Goal: Task Accomplishment & Management: Use online tool/utility

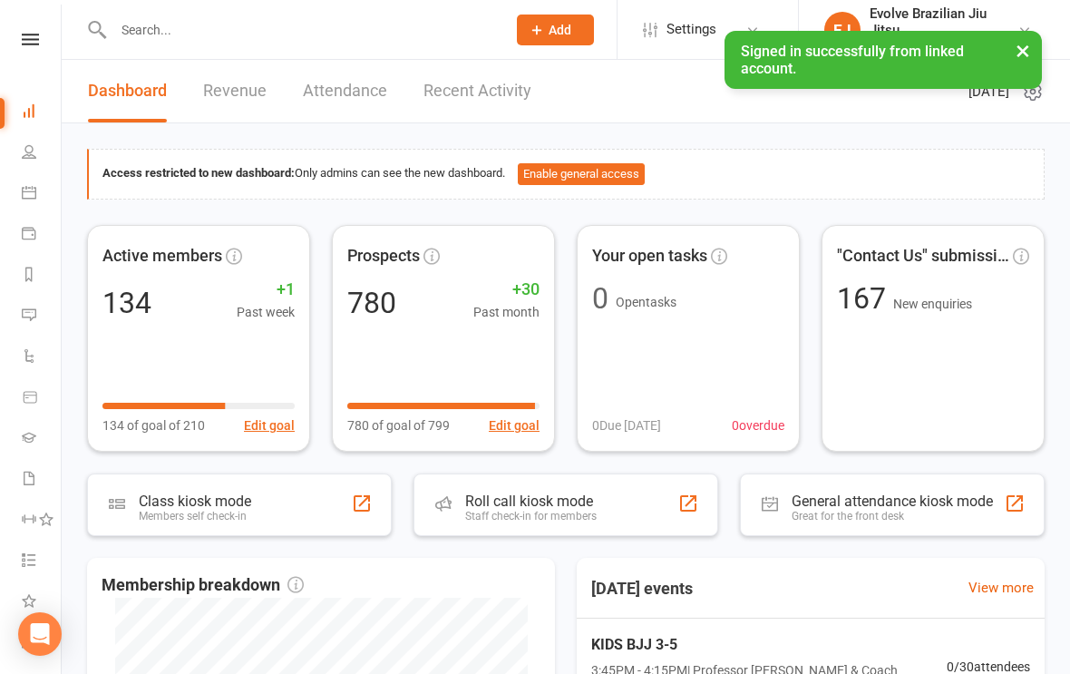
click at [36, 29] on nav "Clubworx Dashboard People Calendar Payments Reports Messages Automations Produc…" at bounding box center [31, 342] width 62 height 674
click at [28, 40] on icon at bounding box center [30, 40] width 17 height 12
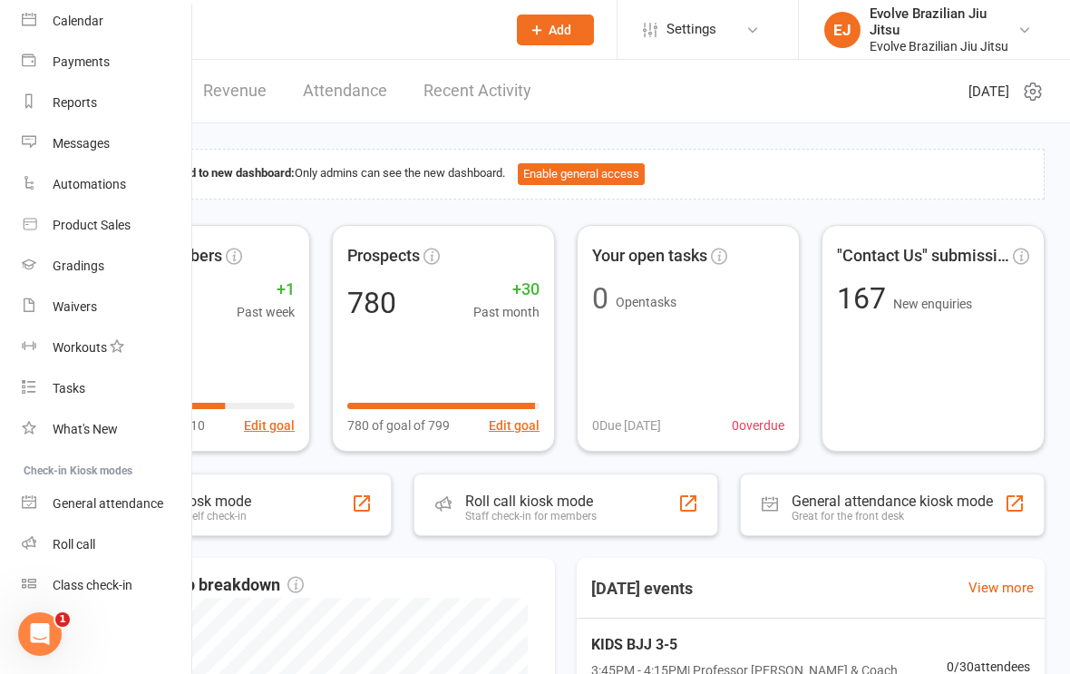
scroll to position [158, 0]
click at [126, 592] on div "Class check-in" at bounding box center [93, 585] width 80 height 15
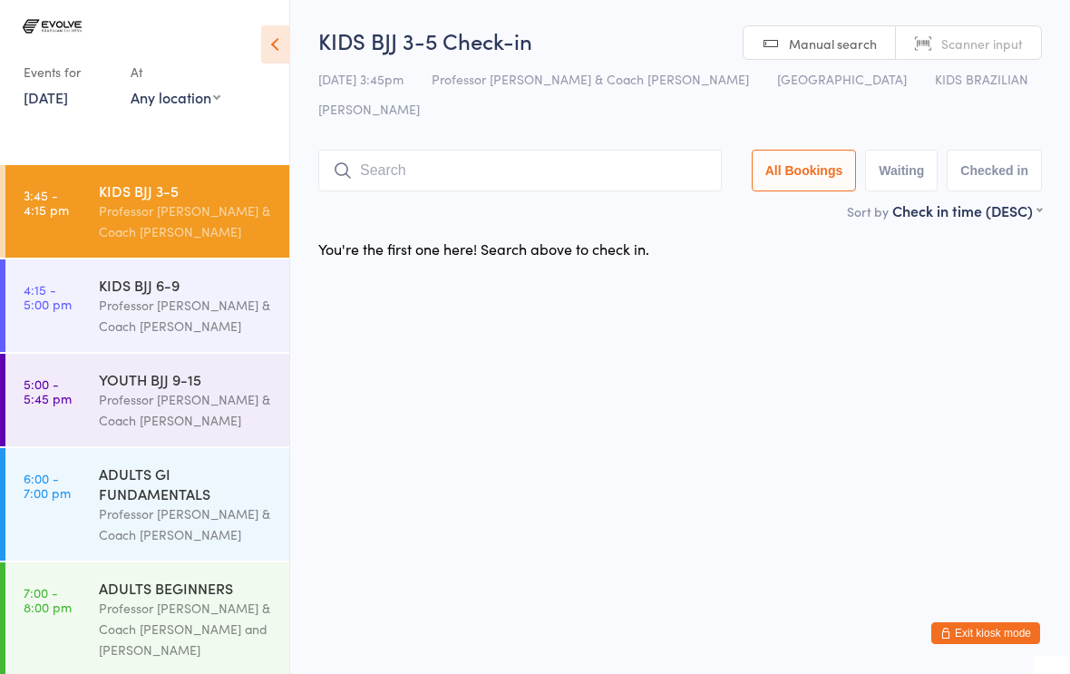
click at [474, 150] on input "search" at bounding box center [520, 171] width 404 height 42
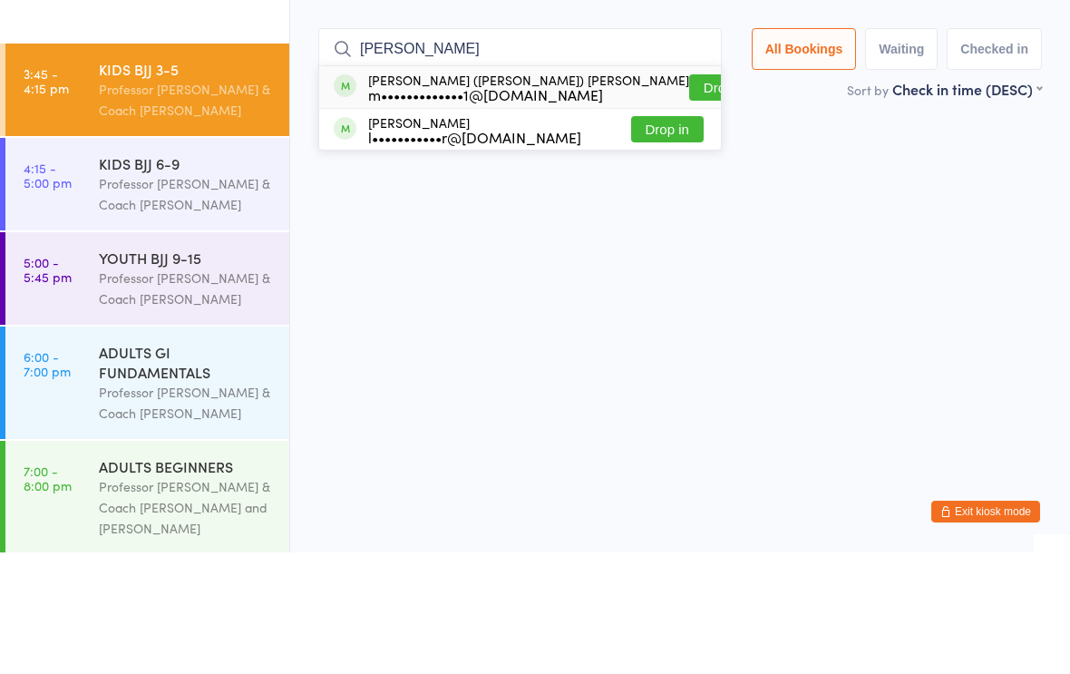
type input "[PERSON_NAME]"
click at [689, 196] on button "Drop in" at bounding box center [725, 209] width 73 height 26
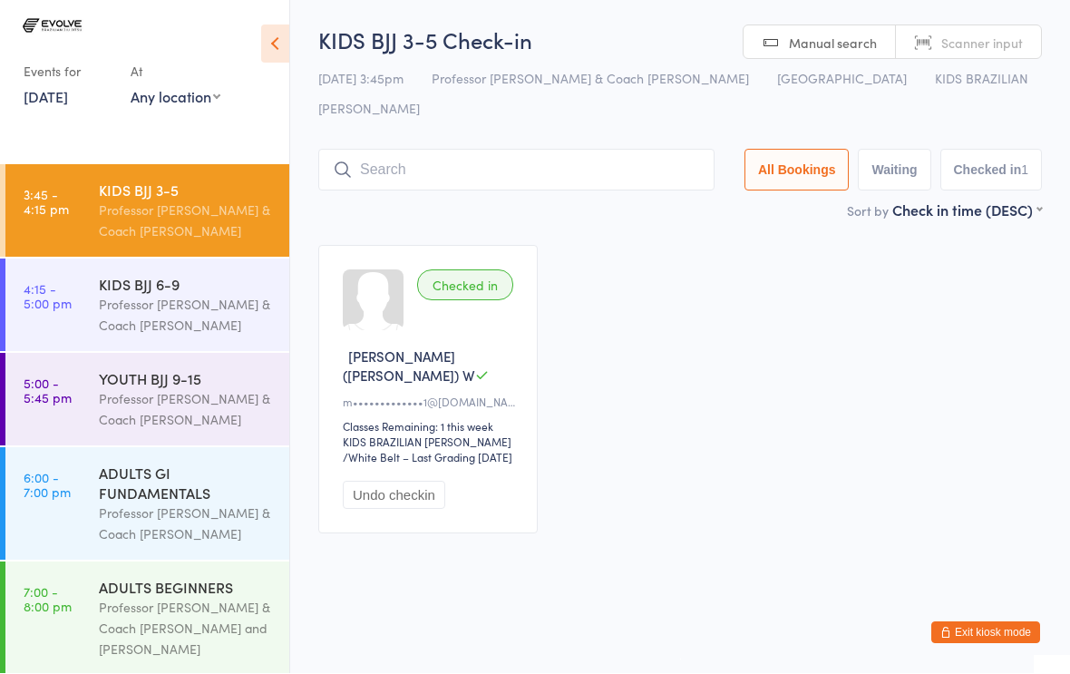
click at [586, 150] on input "search" at bounding box center [516, 171] width 396 height 42
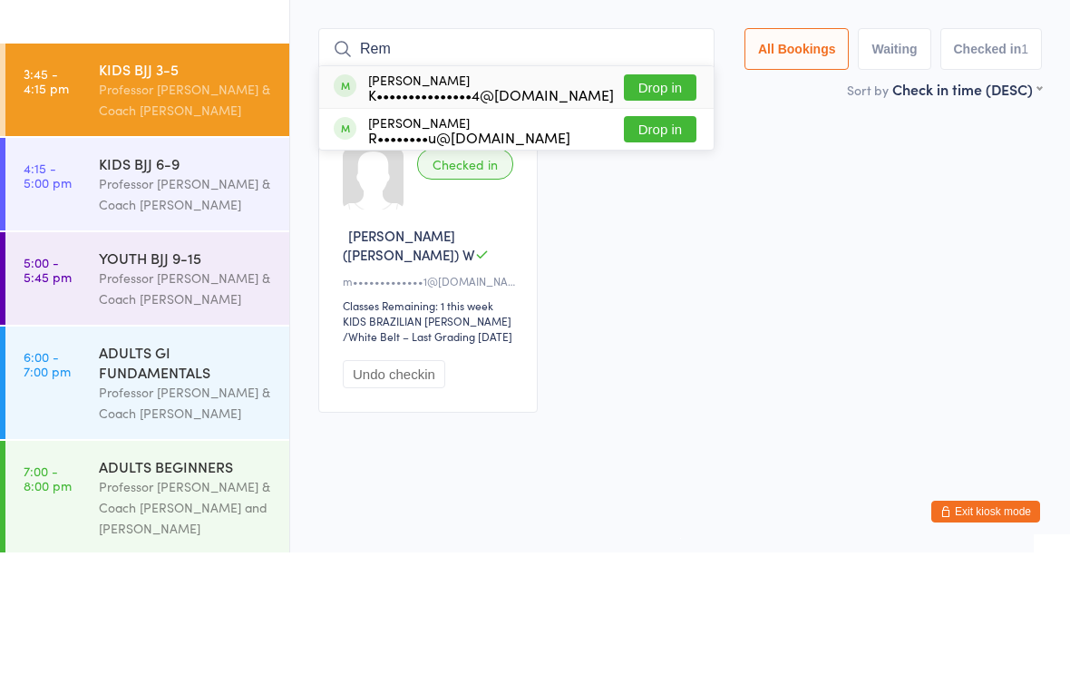
type input "Rem"
click at [653, 196] on button "Drop in" at bounding box center [660, 209] width 73 height 26
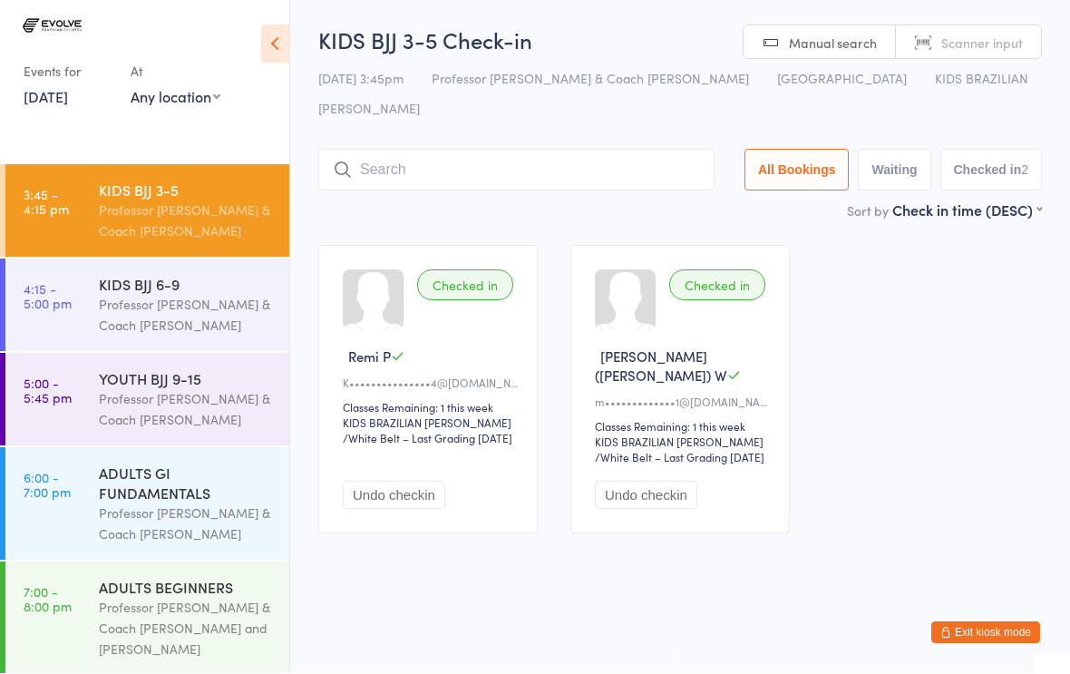
click at [360, 150] on input "search" at bounding box center [516, 171] width 396 height 42
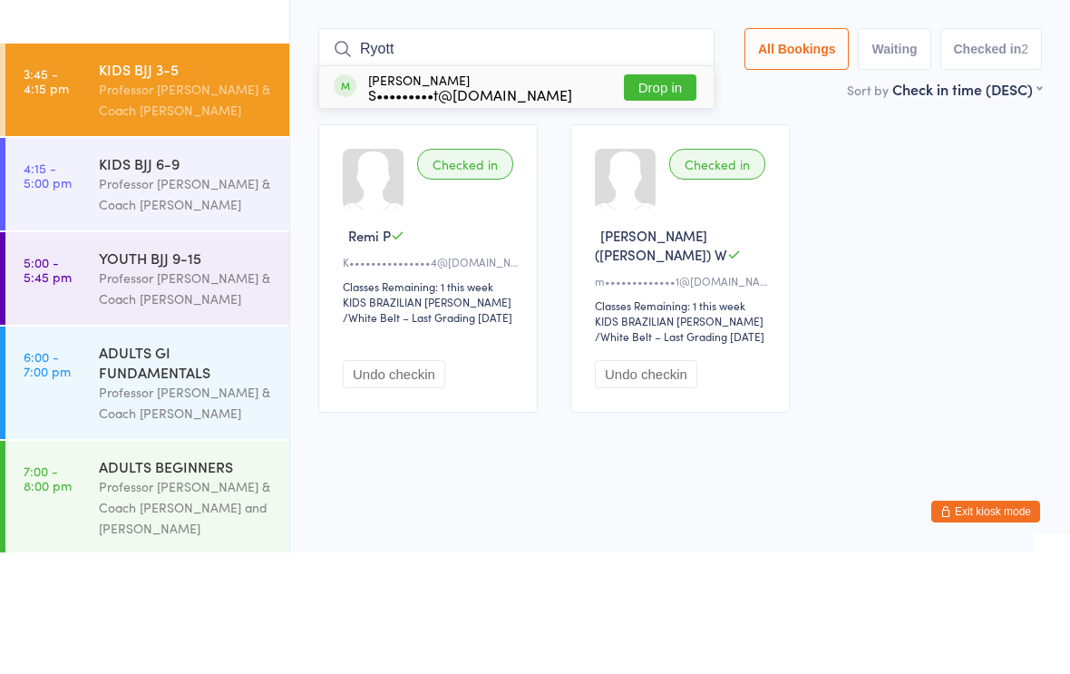
type input "Ryott"
click at [485, 209] on div "S•••••••••t@[DOMAIN_NAME]" at bounding box center [470, 216] width 204 height 15
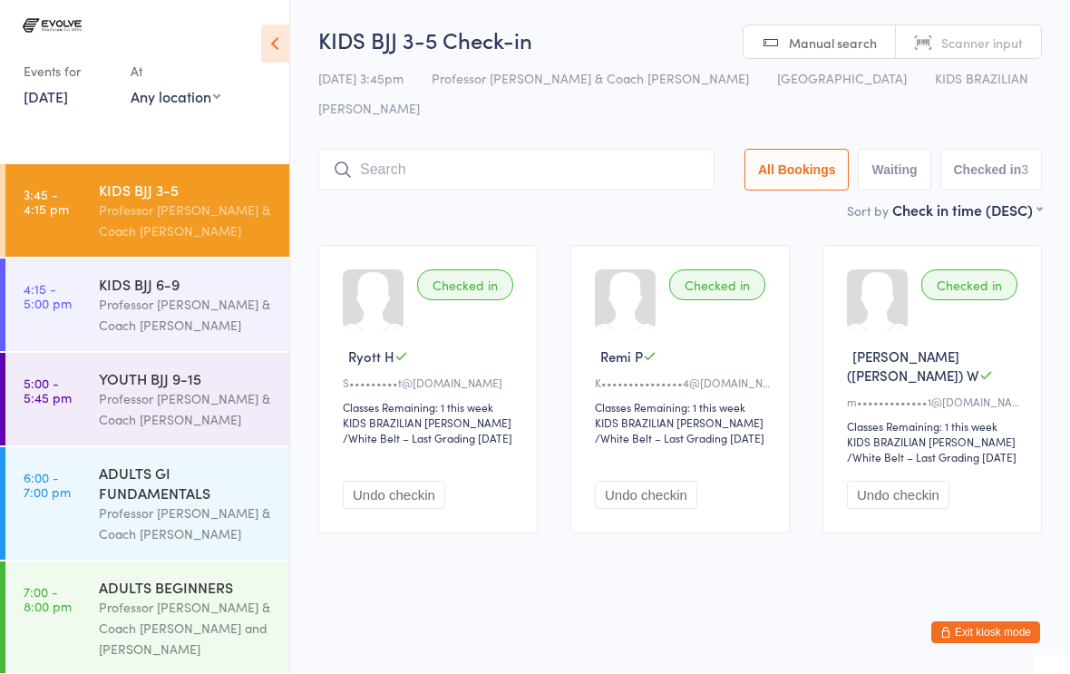
click at [484, 152] on input "search" at bounding box center [516, 171] width 396 height 42
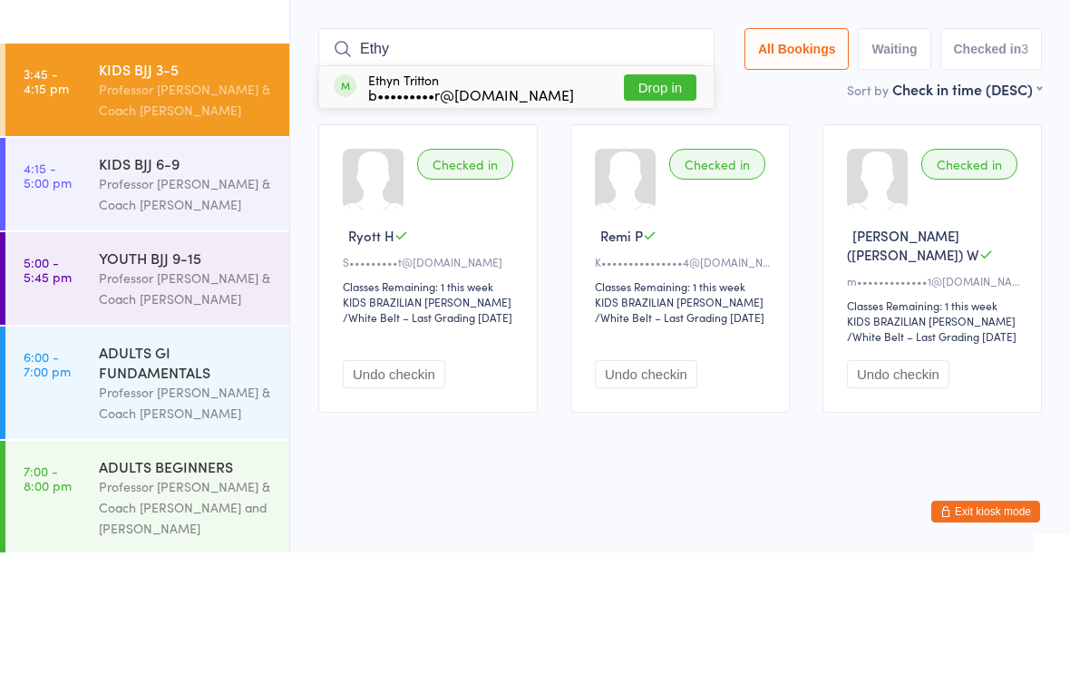
type input "Ethy"
click at [653, 196] on button "Drop in" at bounding box center [660, 209] width 73 height 26
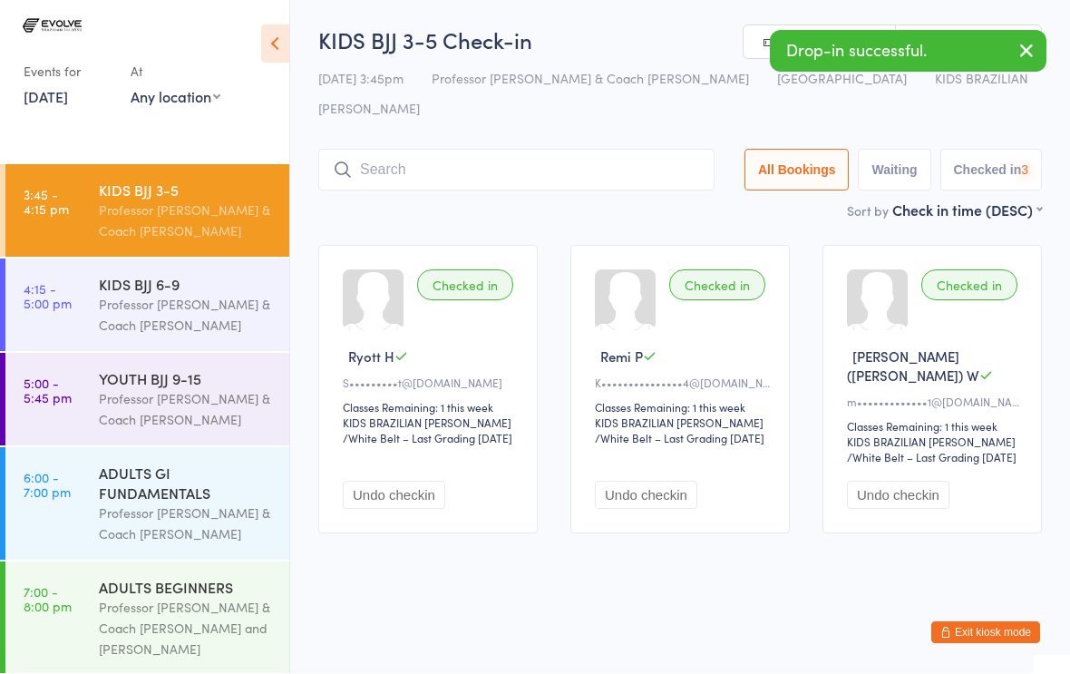
scroll to position [1, 0]
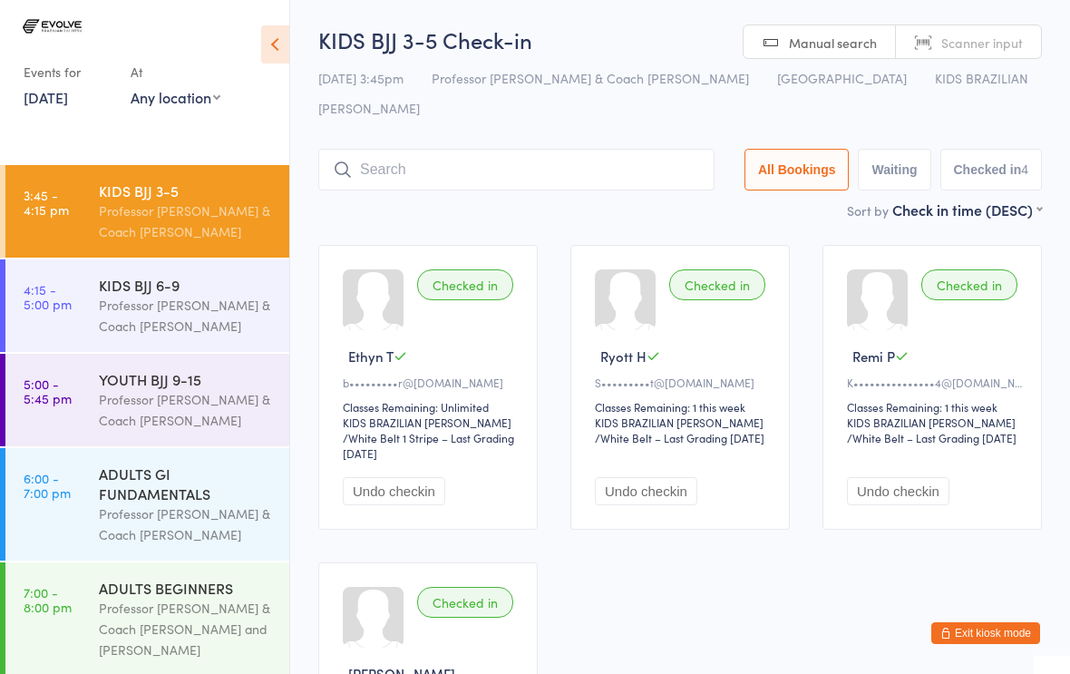
click at [402, 149] on input "search" at bounding box center [516, 170] width 396 height 42
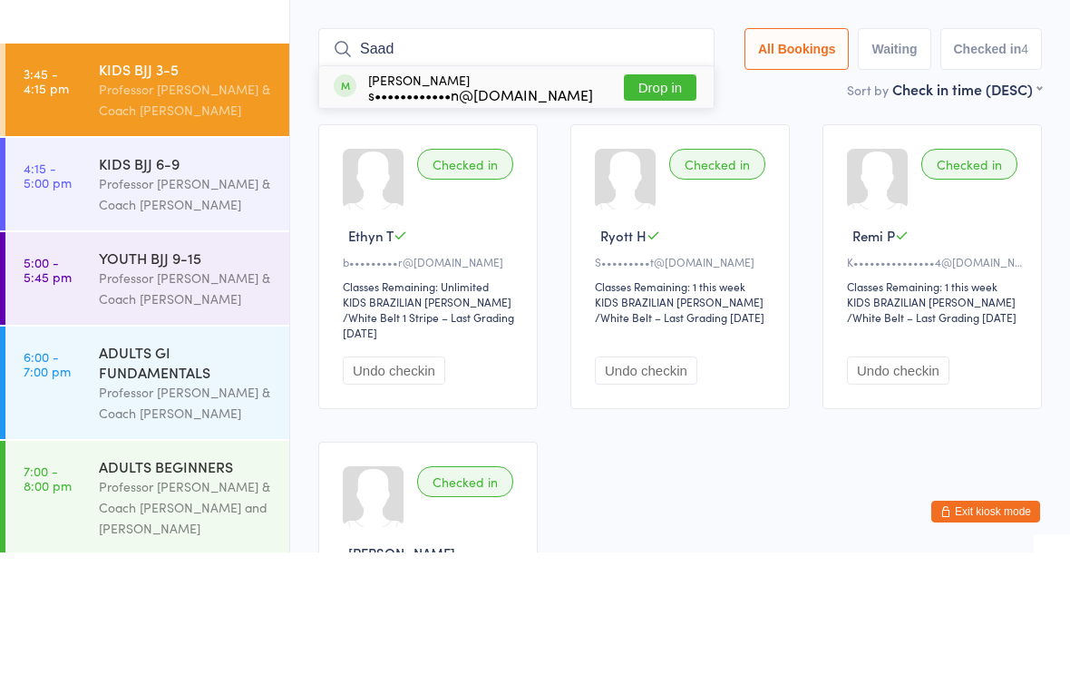
type input "Saad"
click at [643, 196] on button "Drop in" at bounding box center [660, 209] width 73 height 26
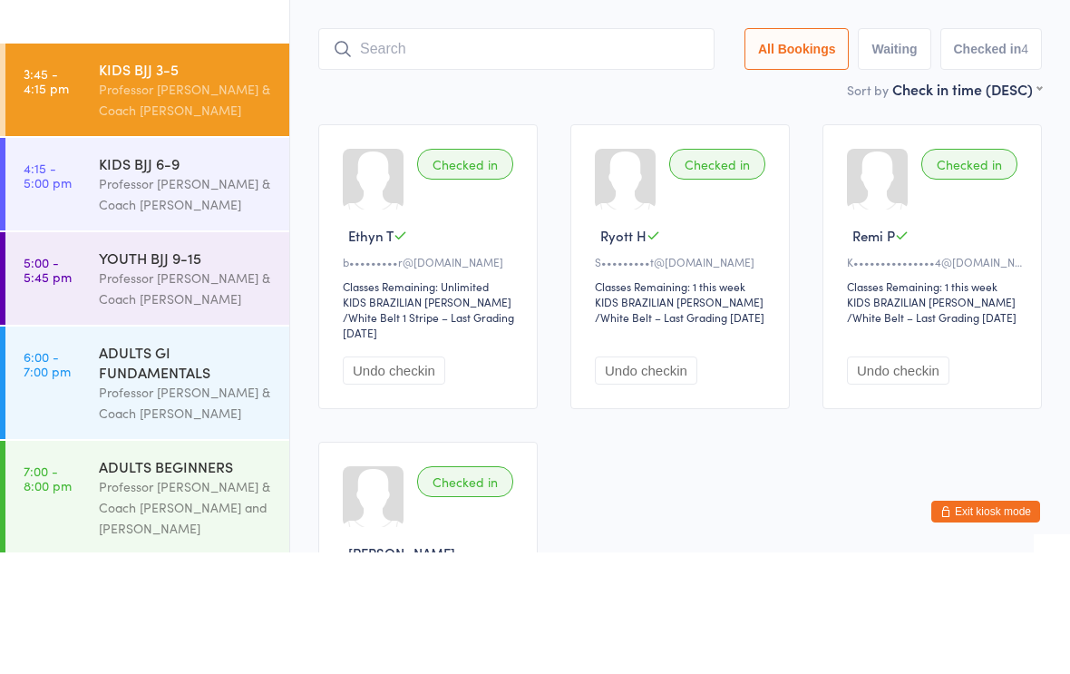
scroll to position [122, 0]
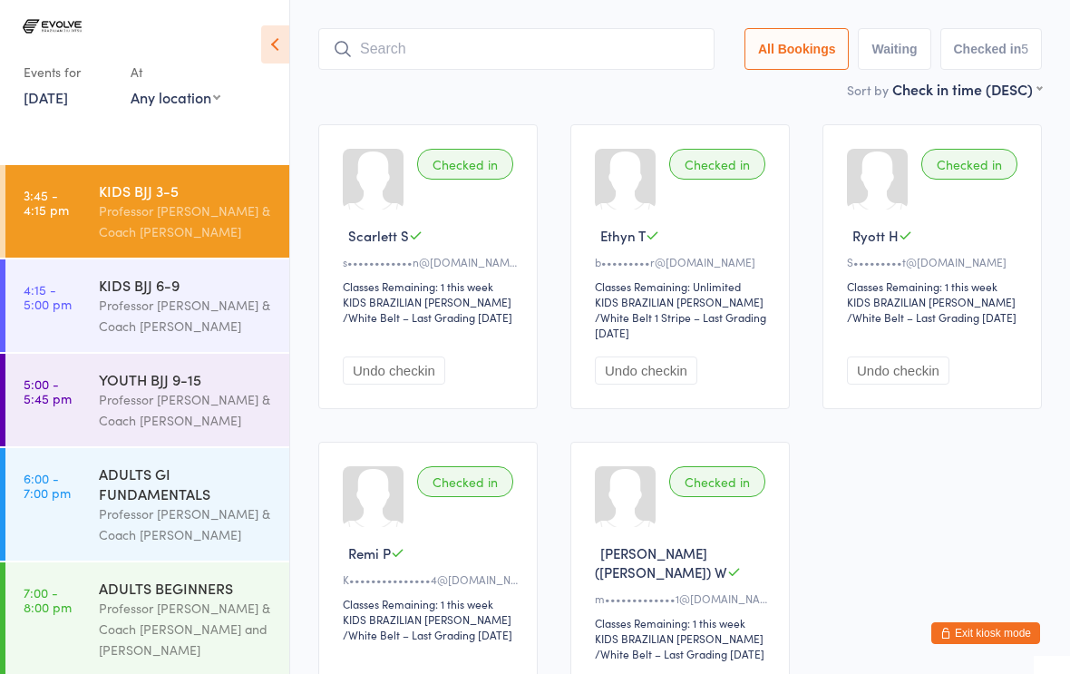
click at [417, 28] on input "search" at bounding box center [516, 49] width 396 height 42
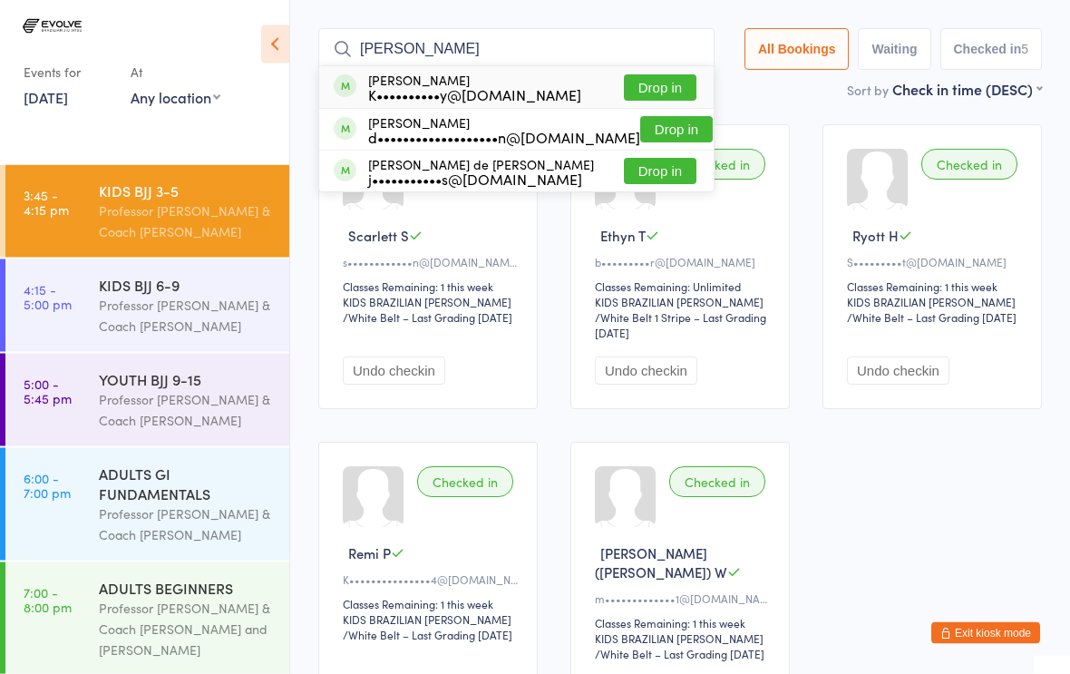
type input "[PERSON_NAME]"
click at [644, 75] on button "Drop in" at bounding box center [660, 88] width 73 height 26
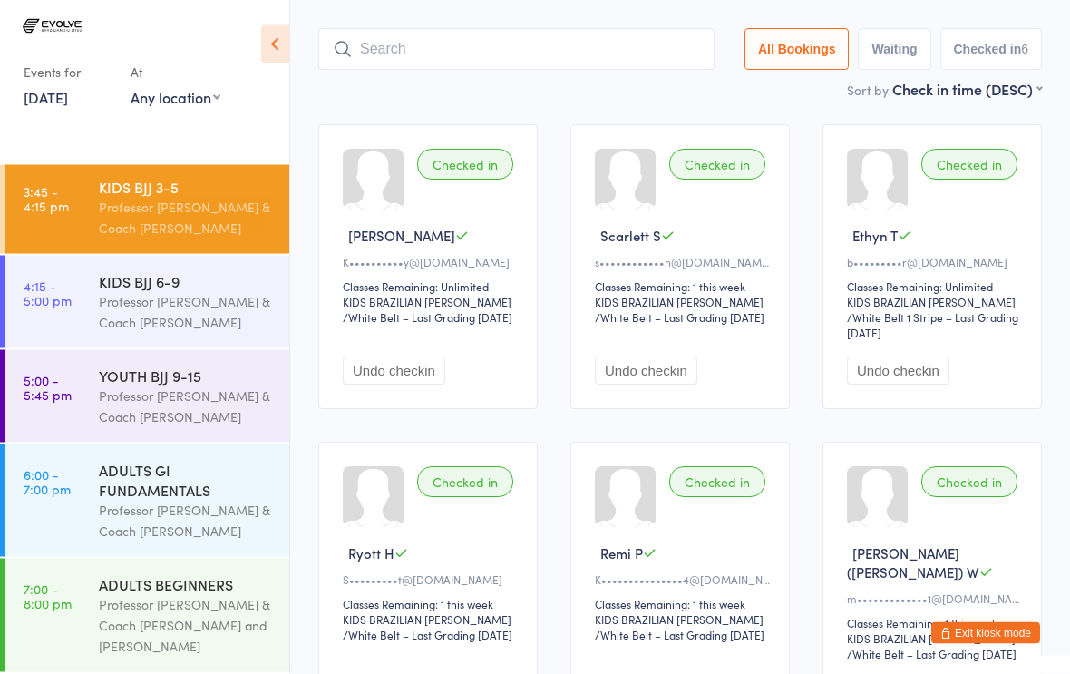
scroll to position [15, 0]
click at [166, 257] on div "KIDS BJJ 6-9 Professor [PERSON_NAME] & Coach [PERSON_NAME]" at bounding box center [194, 302] width 190 height 93
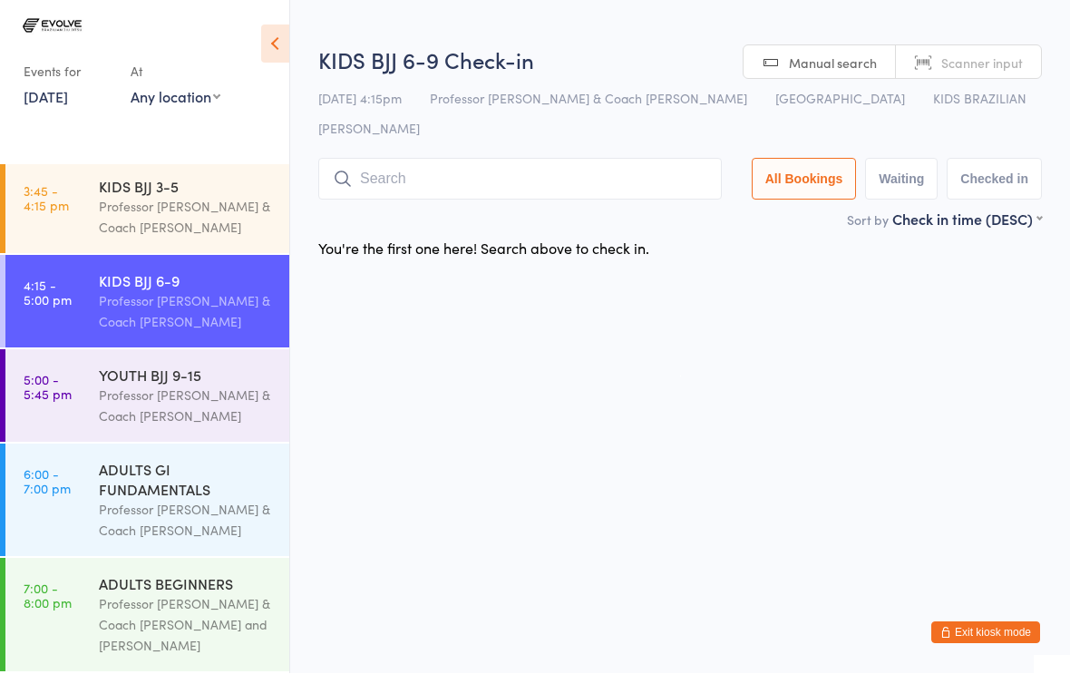
click at [434, 159] on input "search" at bounding box center [520, 180] width 404 height 42
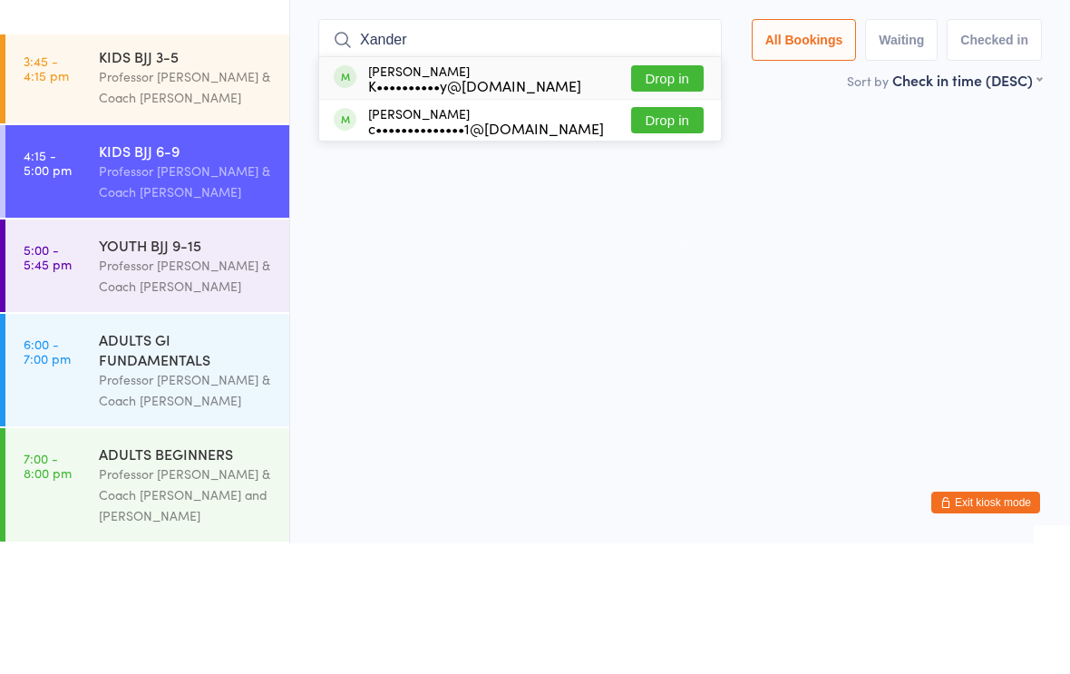
type input "Xander"
click at [673, 196] on button "Drop in" at bounding box center [667, 209] width 73 height 26
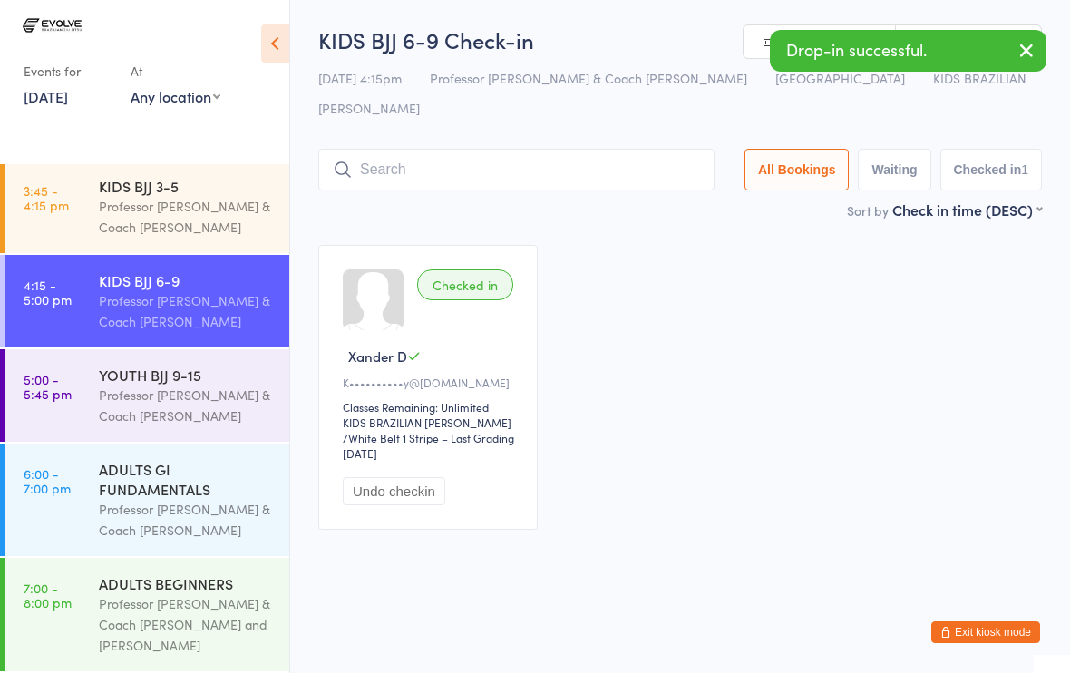
click at [213, 385] on div "Professor [PERSON_NAME] & Coach [PERSON_NAME]" at bounding box center [186, 406] width 175 height 42
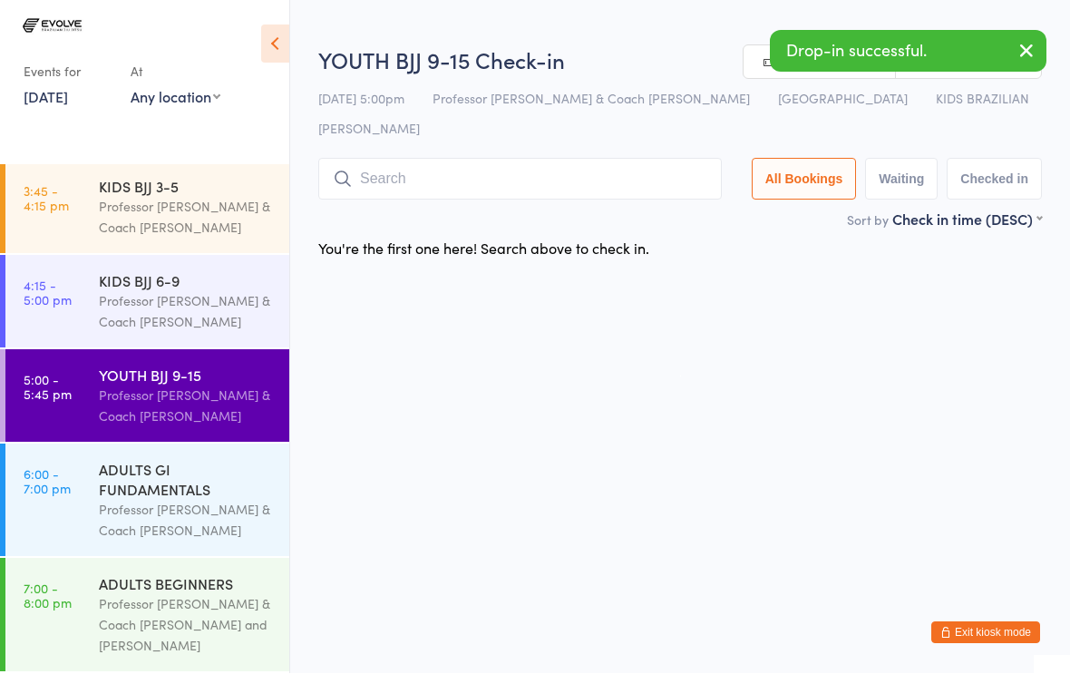
click at [473, 159] on input "search" at bounding box center [520, 180] width 404 height 42
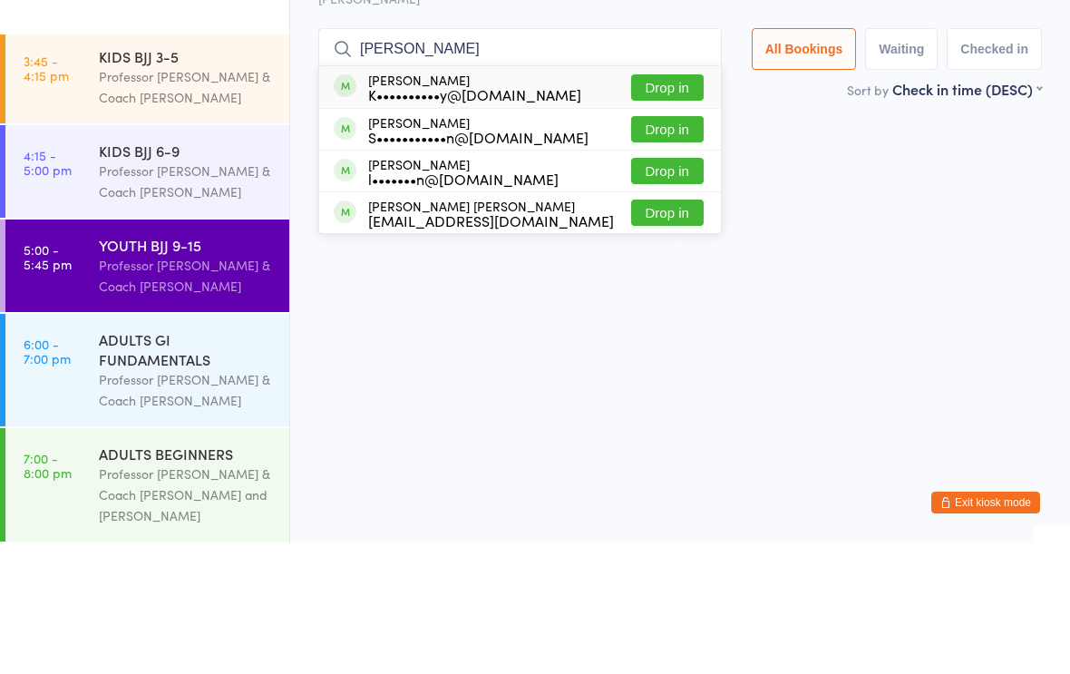
type input "[PERSON_NAME]"
click at [663, 205] on button "Drop in" at bounding box center [667, 218] width 73 height 26
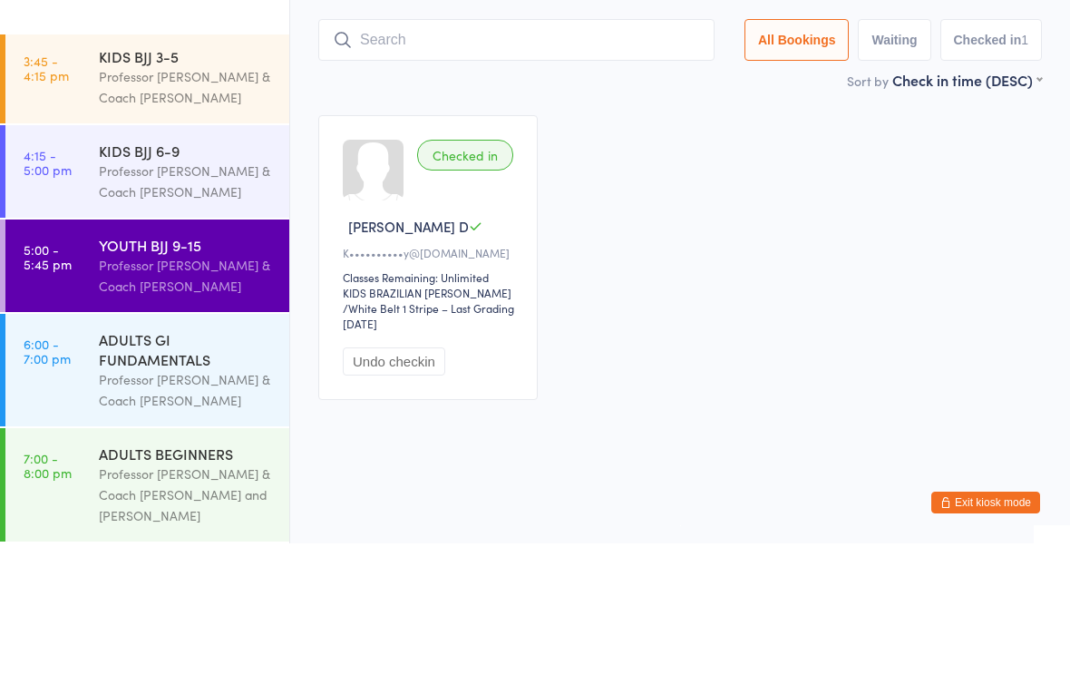
click at [208, 291] on div "Professor [PERSON_NAME] & Coach [PERSON_NAME]" at bounding box center [186, 312] width 175 height 42
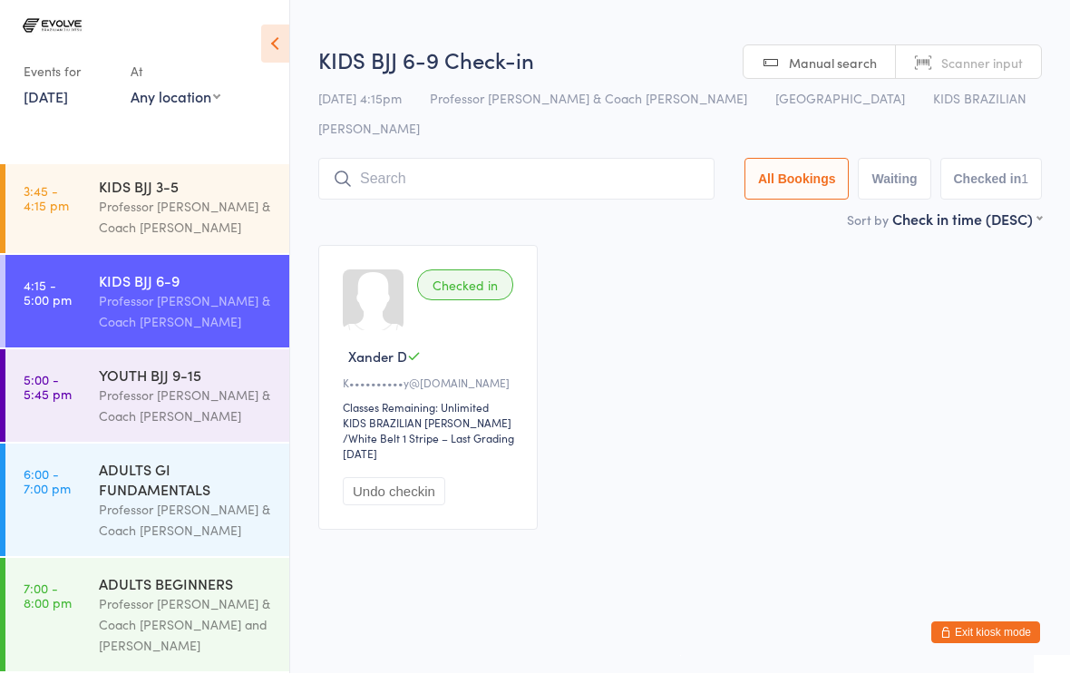
click at [447, 159] on input "search" at bounding box center [516, 180] width 396 height 42
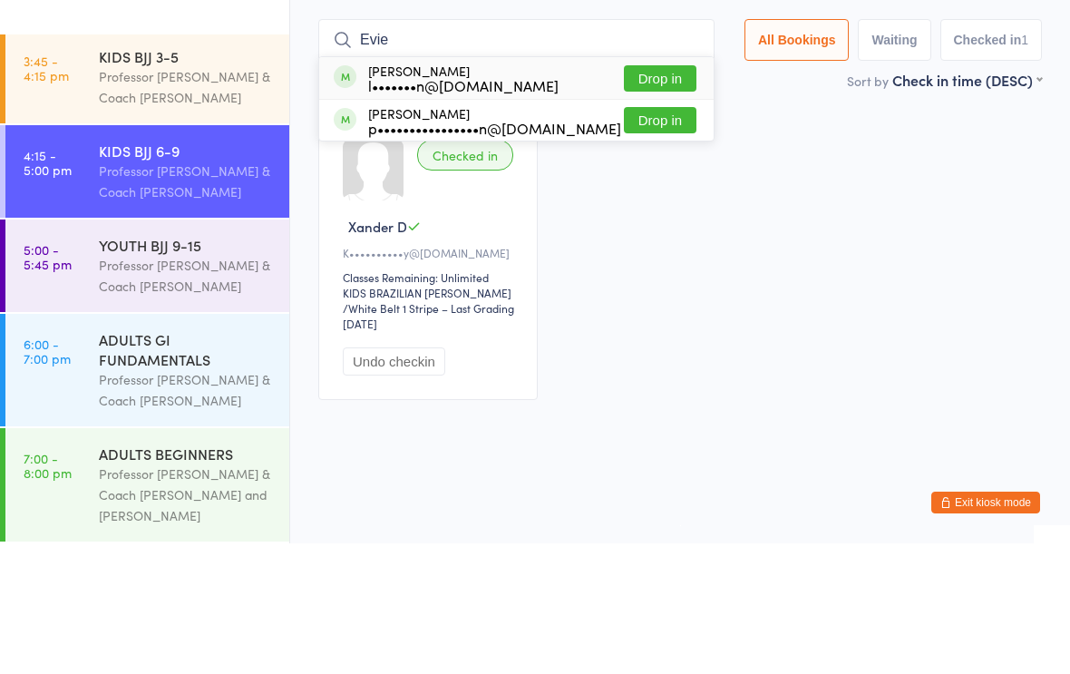
type input "Evie"
click at [654, 196] on button "Drop in" at bounding box center [660, 209] width 73 height 26
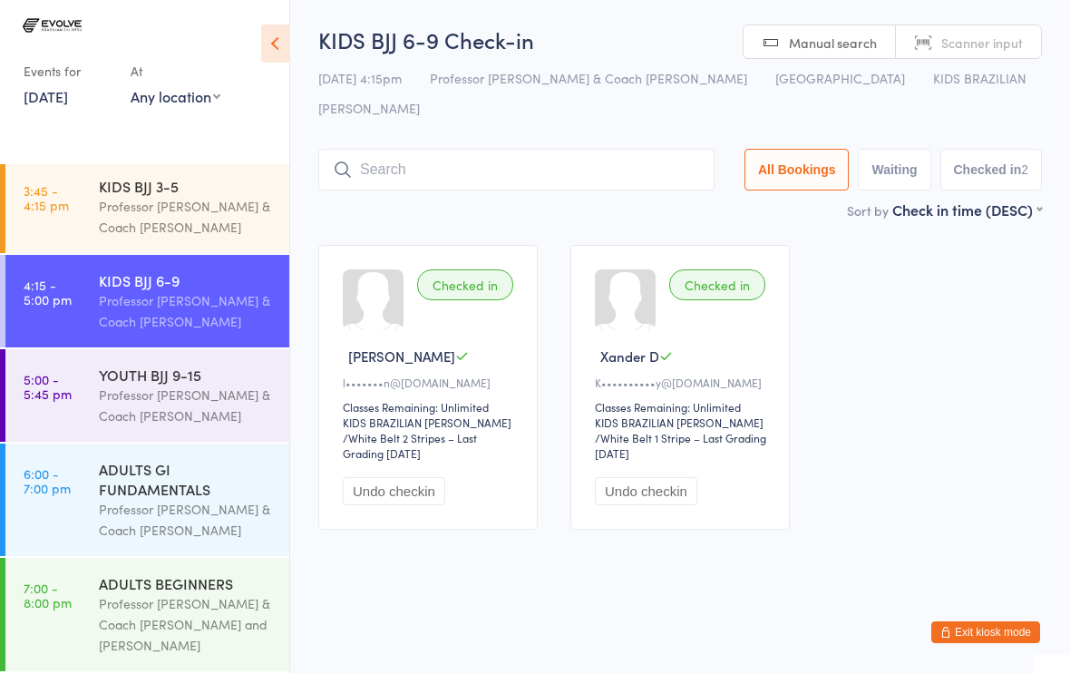
click at [495, 150] on input "search" at bounding box center [516, 171] width 396 height 42
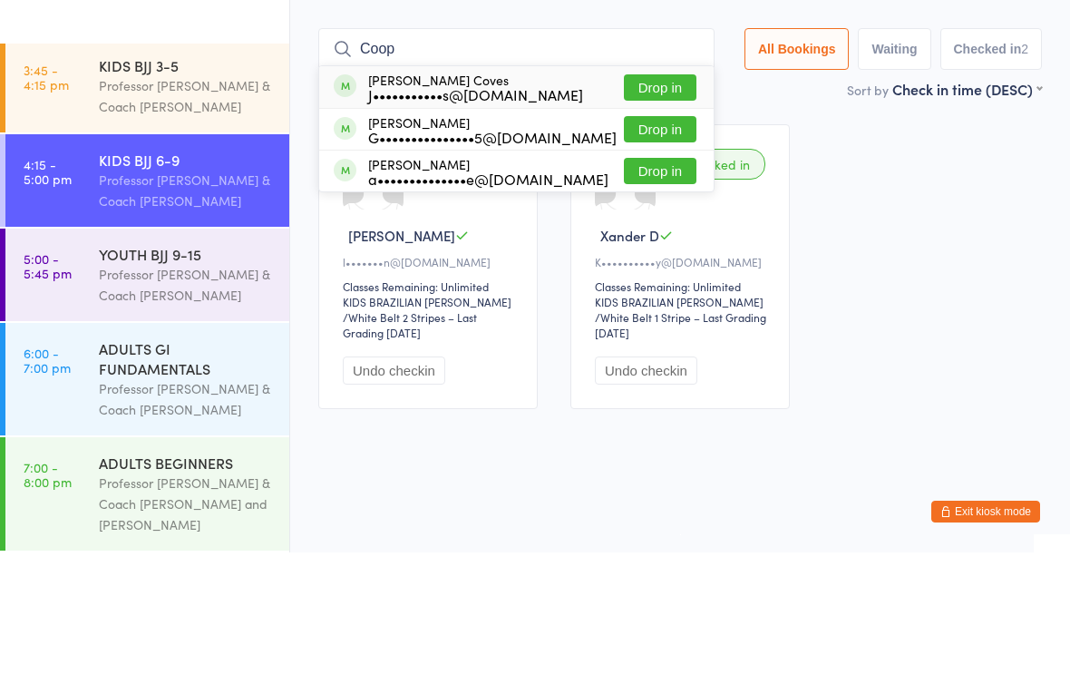
type input "Coop"
click at [636, 196] on button "Drop in" at bounding box center [660, 209] width 73 height 26
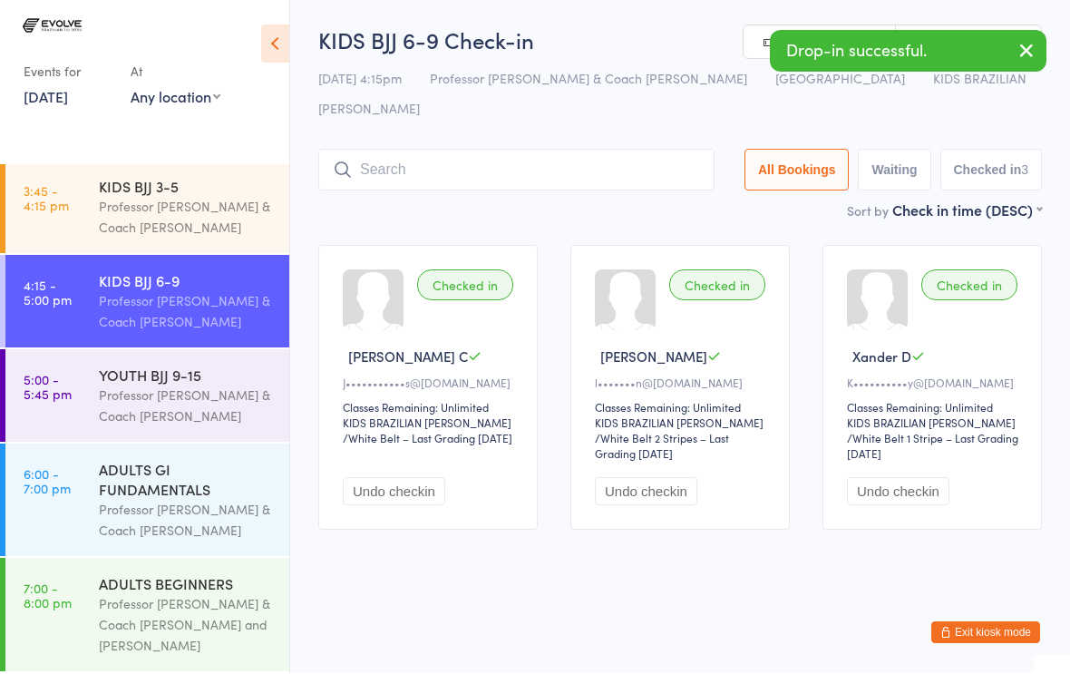
click at [379, 150] on input "search" at bounding box center [516, 171] width 396 height 42
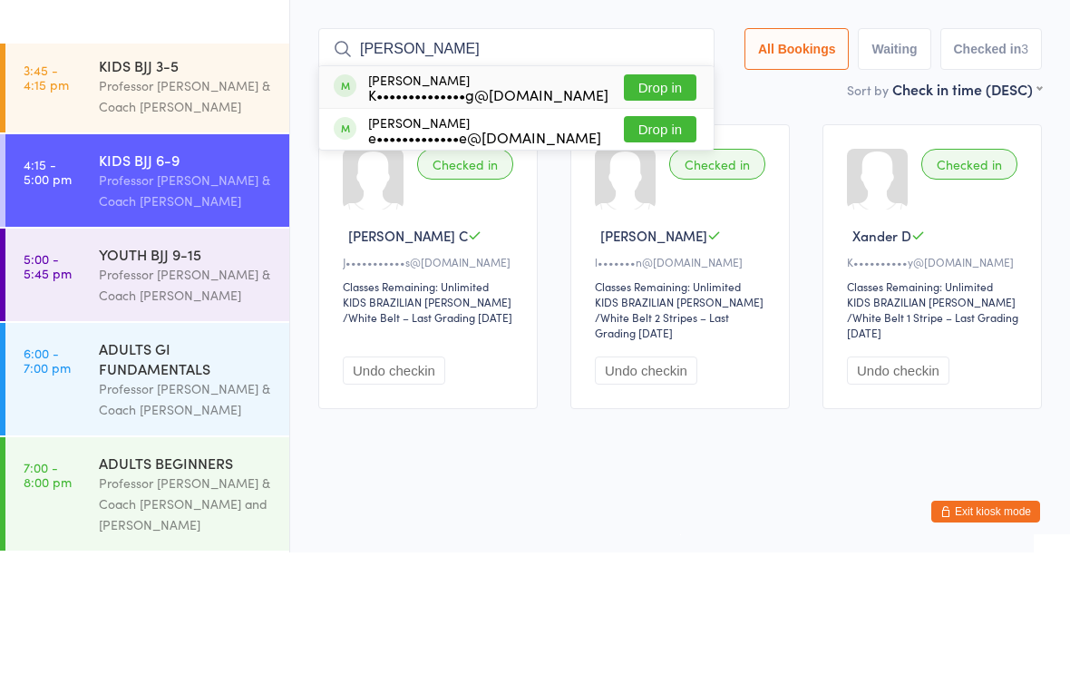
type input "[PERSON_NAME]"
click at [634, 196] on button "Drop in" at bounding box center [660, 209] width 73 height 26
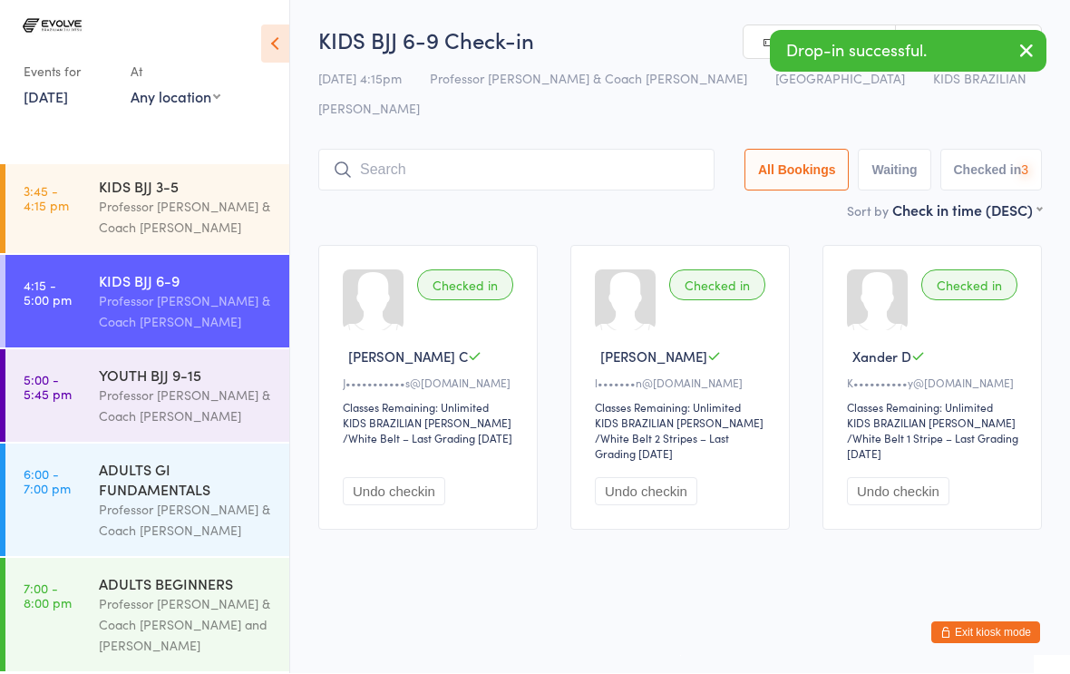
scroll to position [1, 0]
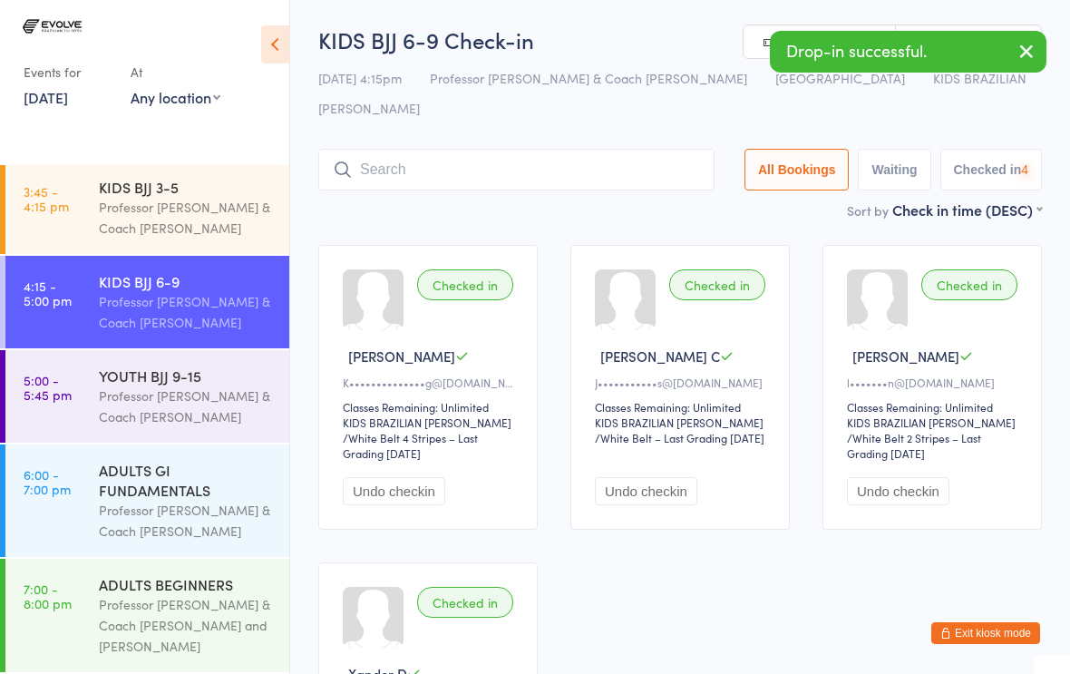
click at [398, 149] on input "search" at bounding box center [516, 170] width 396 height 42
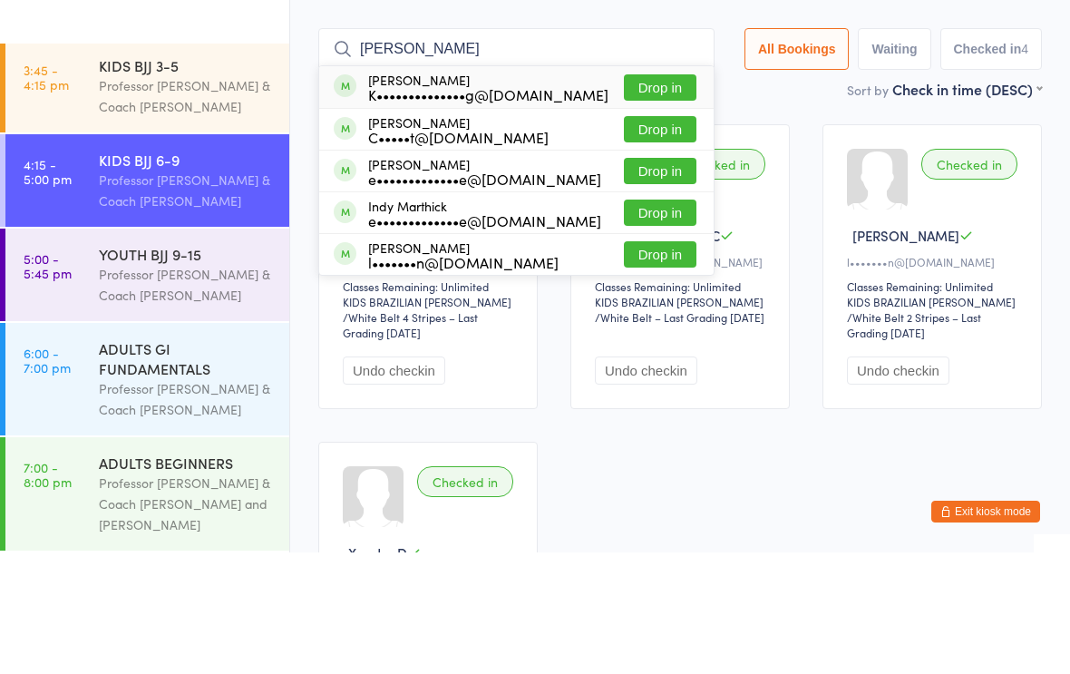
type input "[PERSON_NAME]"
click at [443, 209] on div "K••••••••••••••g@[DOMAIN_NAME]" at bounding box center [488, 216] width 240 height 15
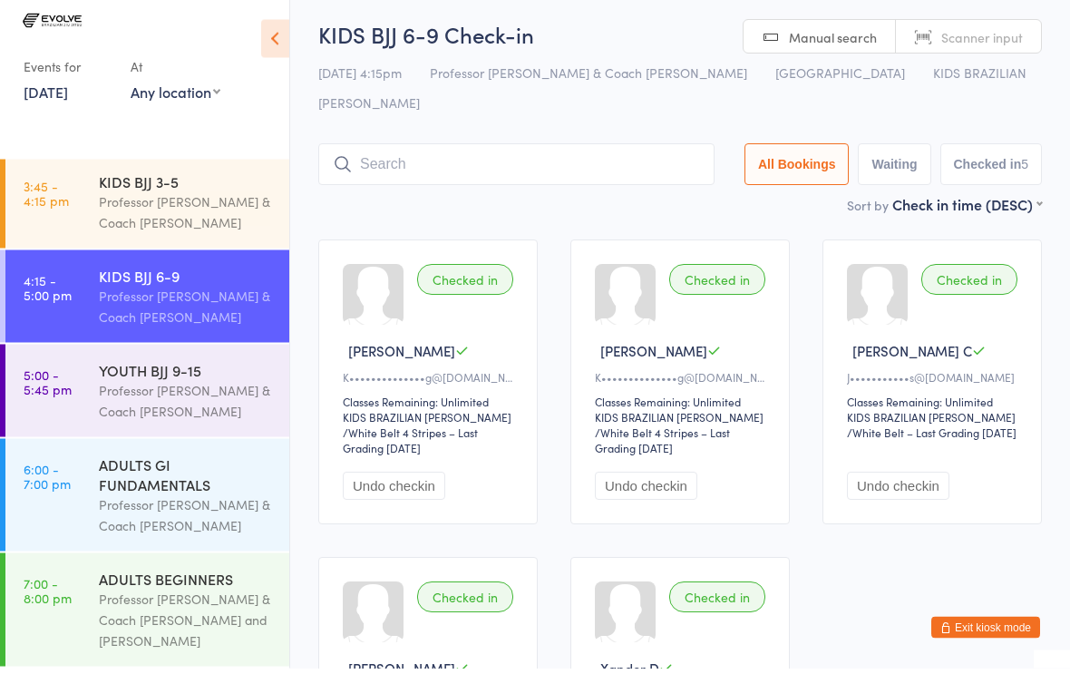
scroll to position [6, 0]
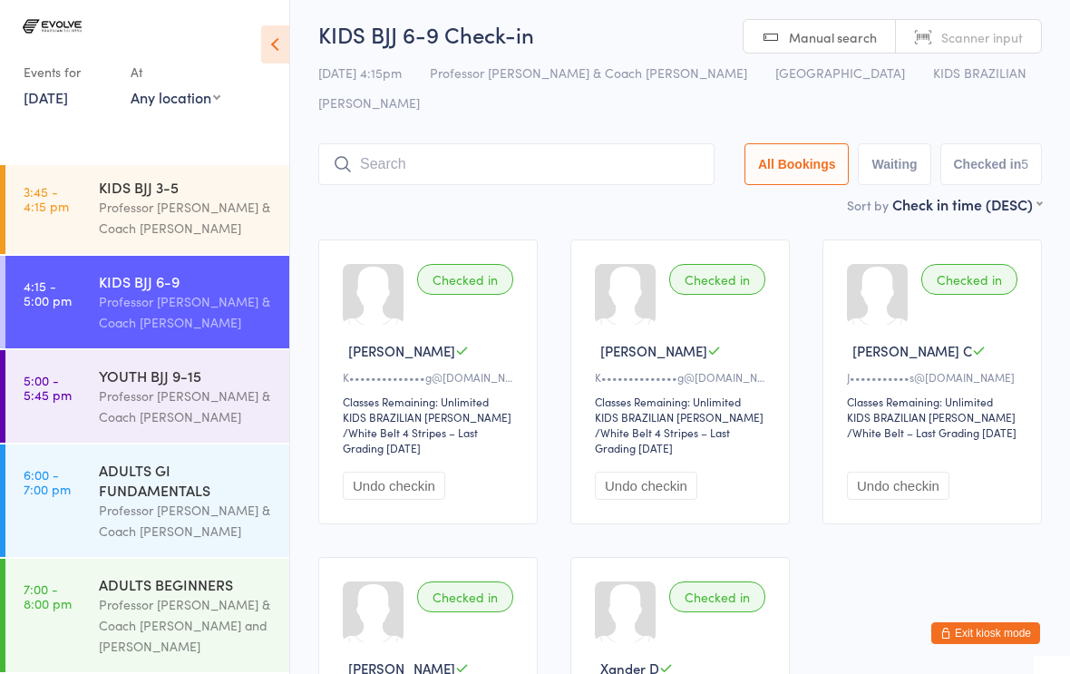
click at [210, 197] on div "Professor [PERSON_NAME] & Coach [PERSON_NAME]" at bounding box center [186, 218] width 175 height 42
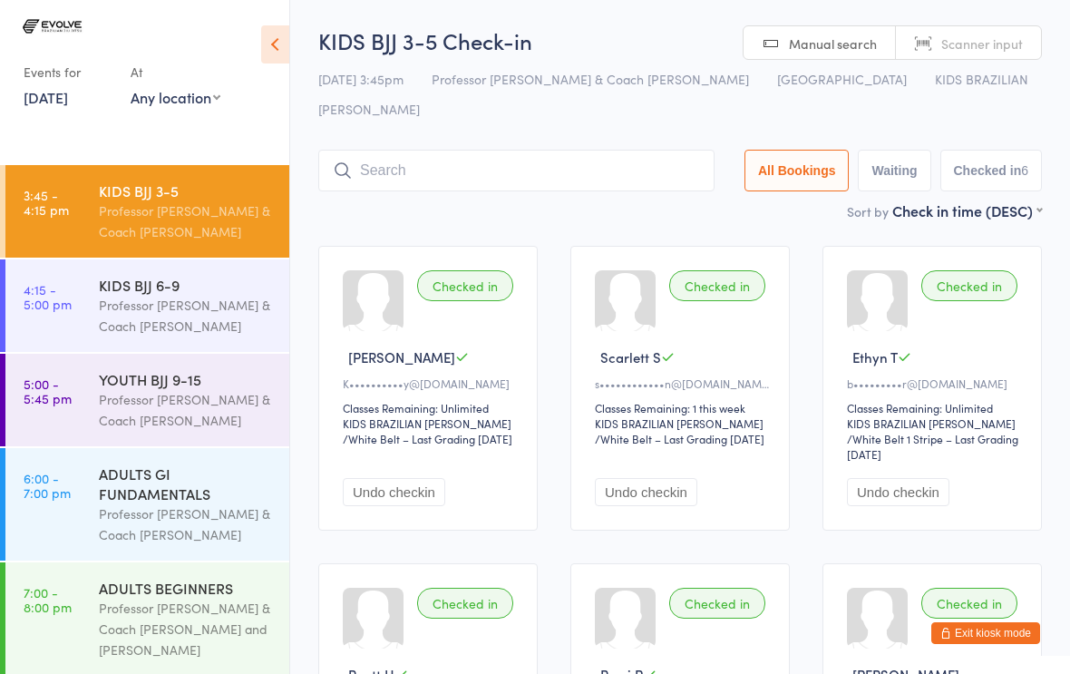
click at [524, 150] on input "search" at bounding box center [516, 171] width 396 height 42
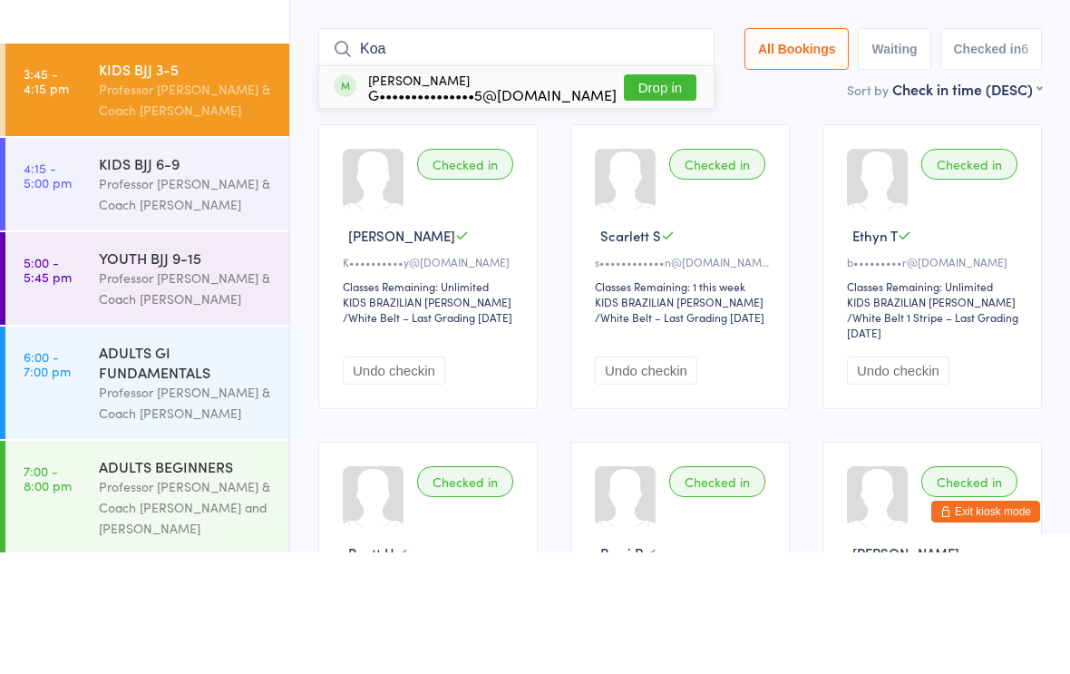
type input "Koa"
click at [652, 196] on button "Drop in" at bounding box center [660, 209] width 73 height 26
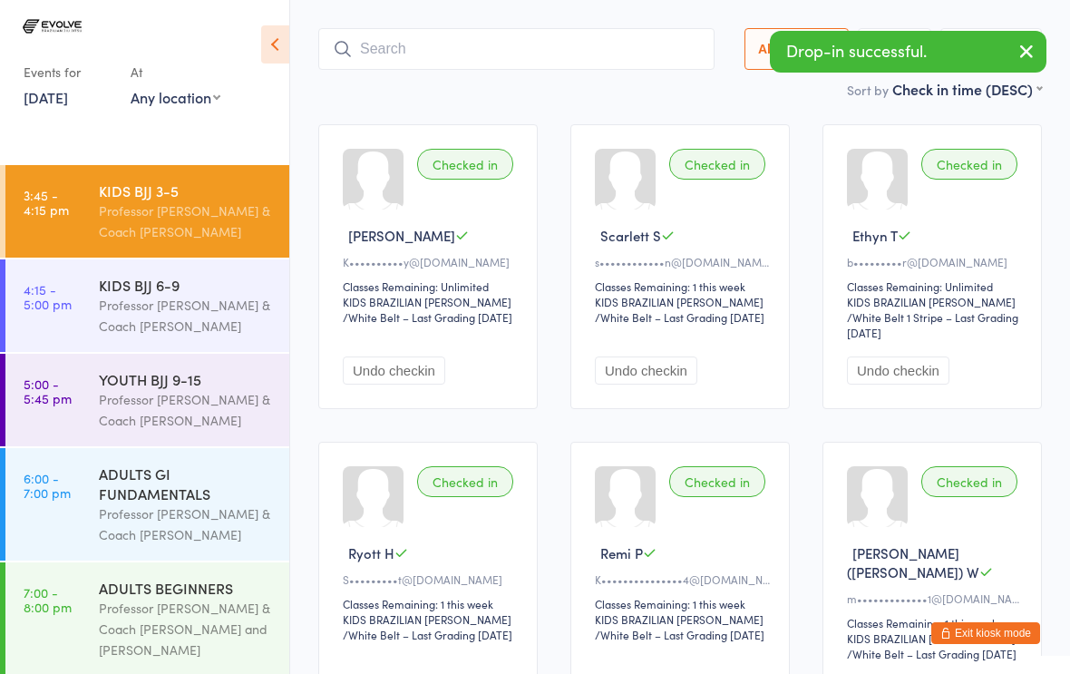
click at [415, 28] on input "search" at bounding box center [516, 49] width 396 height 42
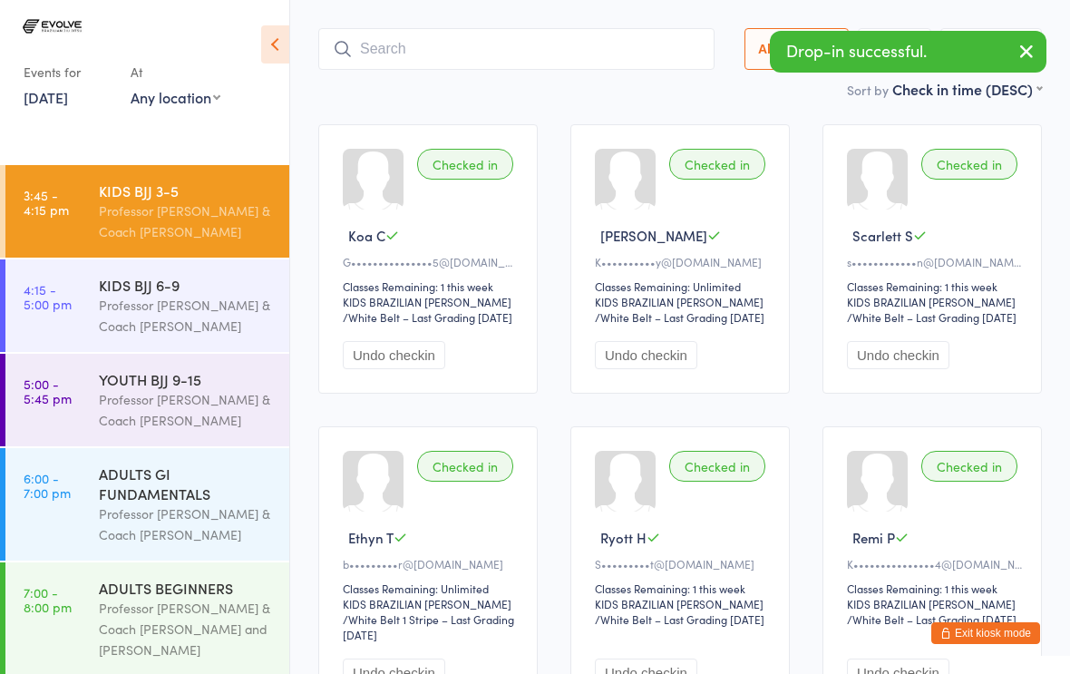
scroll to position [121, 0]
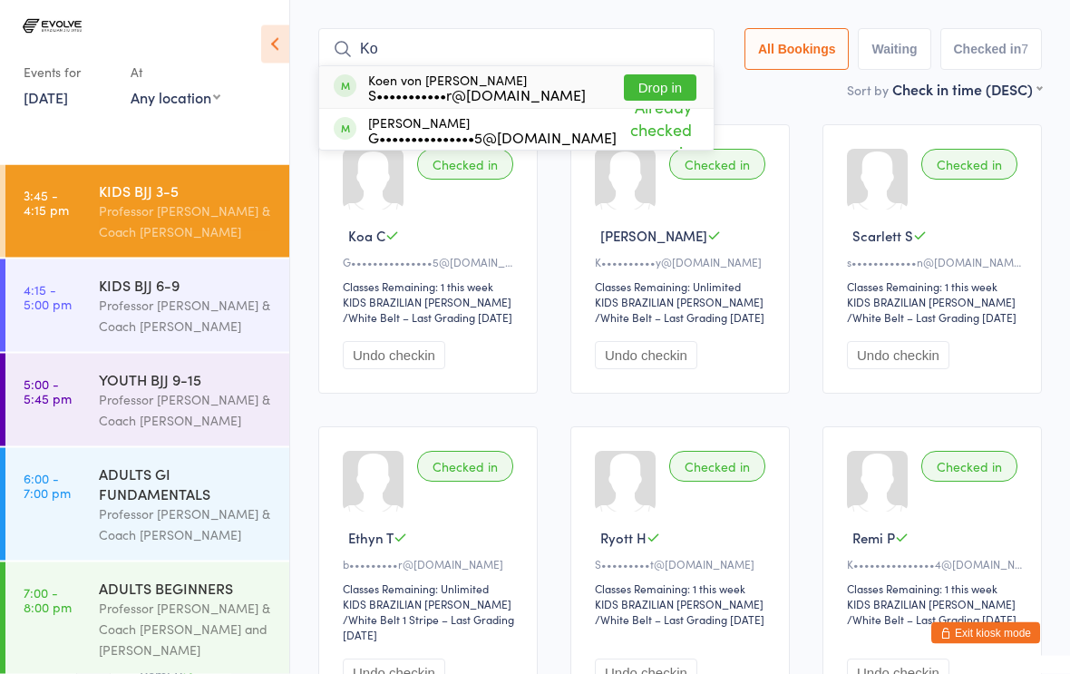
type input "K"
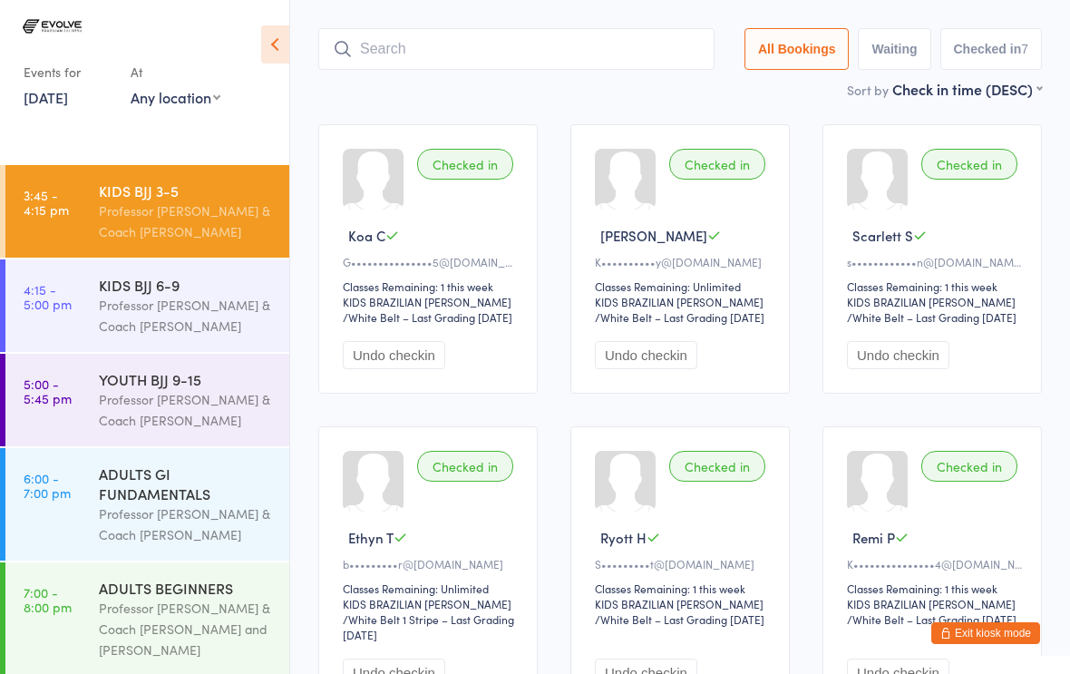
click at [396, 28] on input "search" at bounding box center [516, 49] width 396 height 42
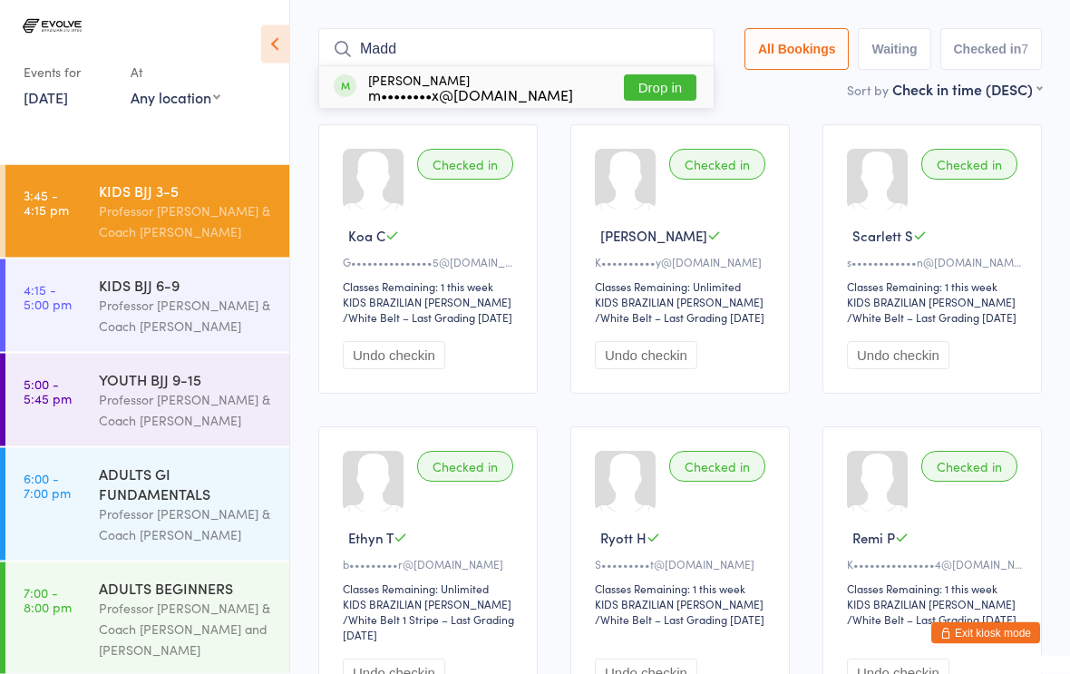
type input "Madd"
click at [629, 75] on button "Drop in" at bounding box center [660, 88] width 73 height 26
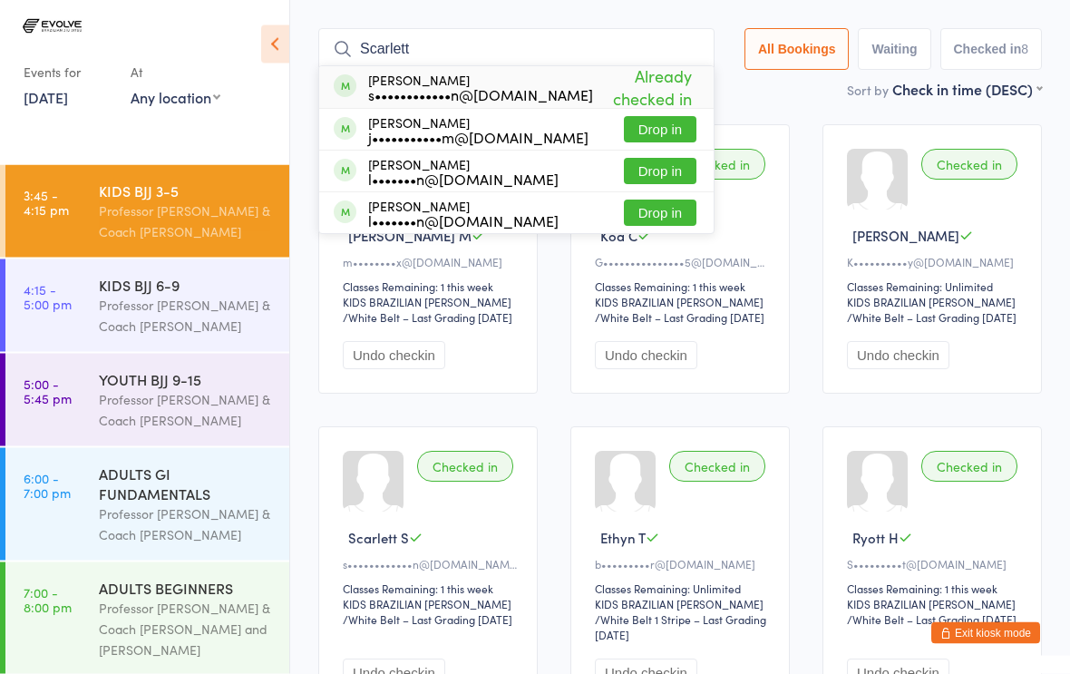
type input "Scarlett"
click at [654, 117] on button "Drop in" at bounding box center [660, 130] width 73 height 26
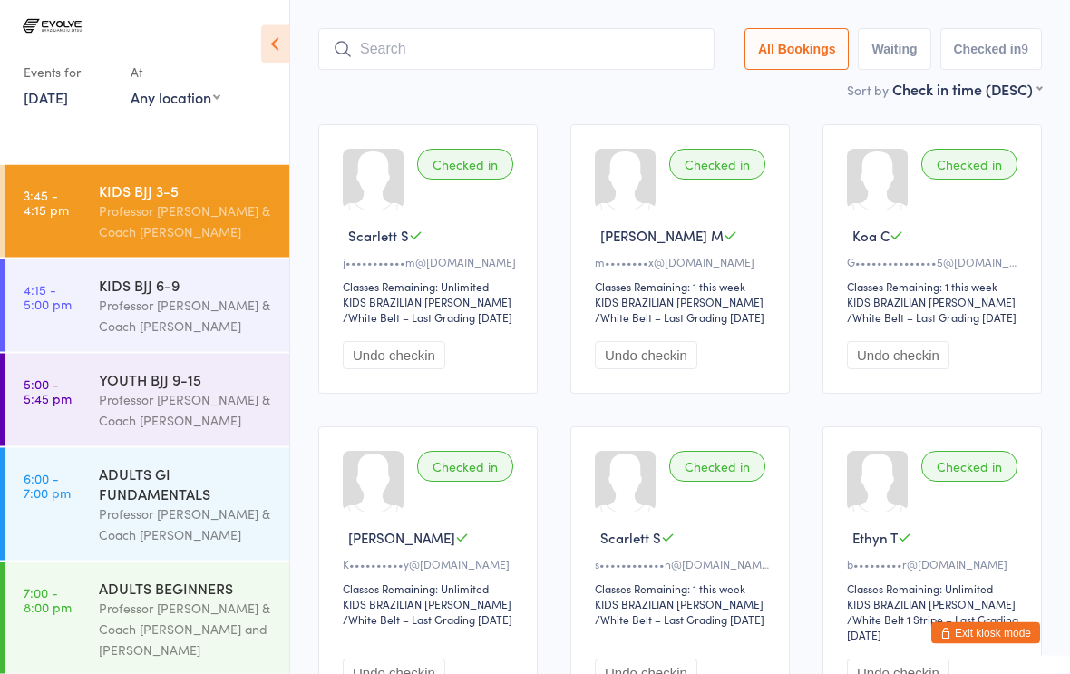
click at [425, 29] on input "search" at bounding box center [516, 50] width 396 height 42
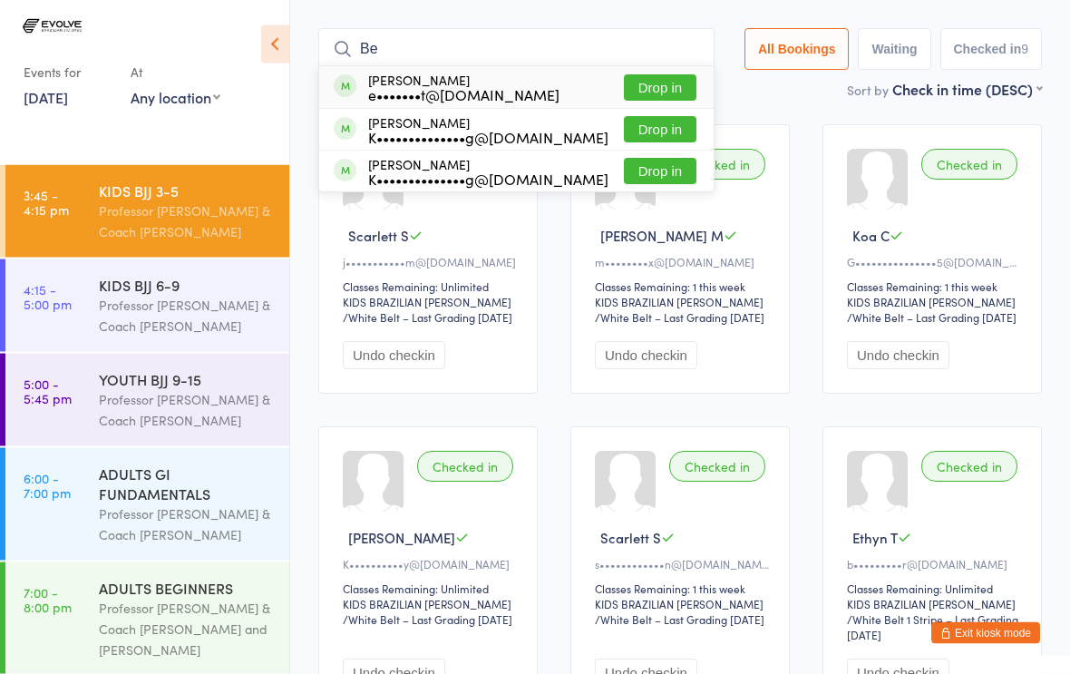
type input "B"
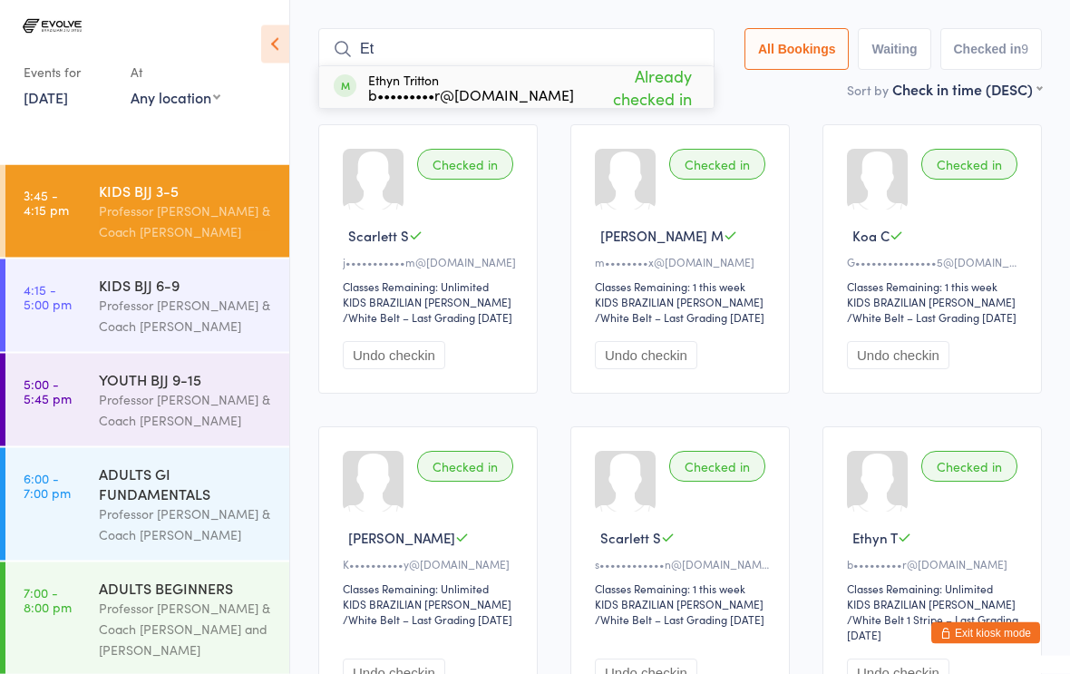
type input "E"
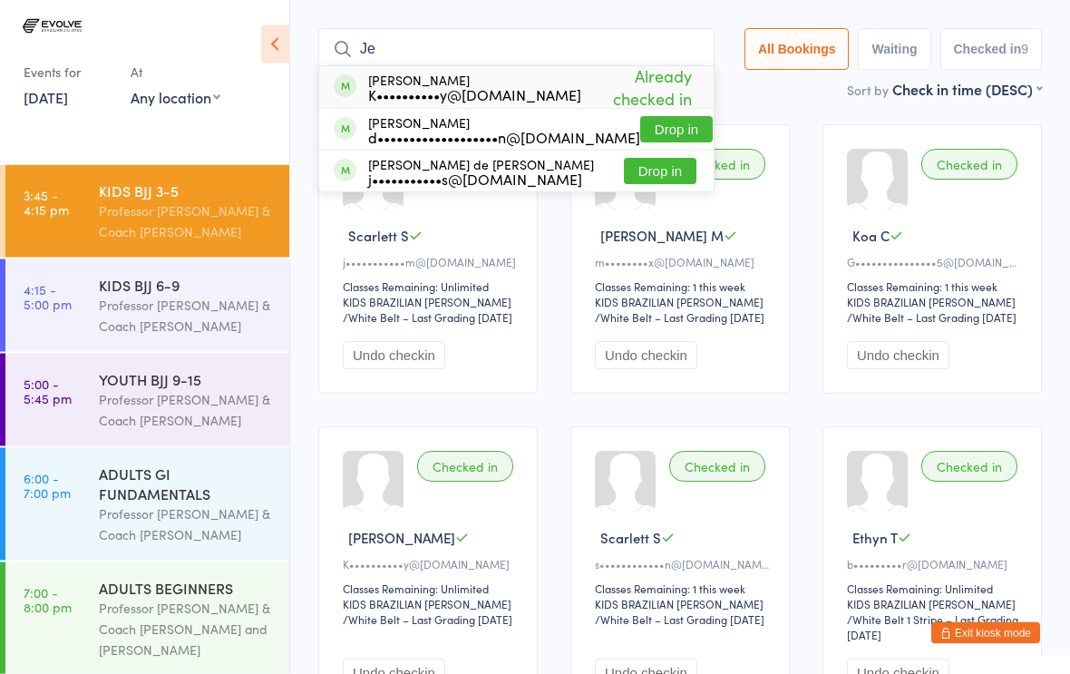
type input "J"
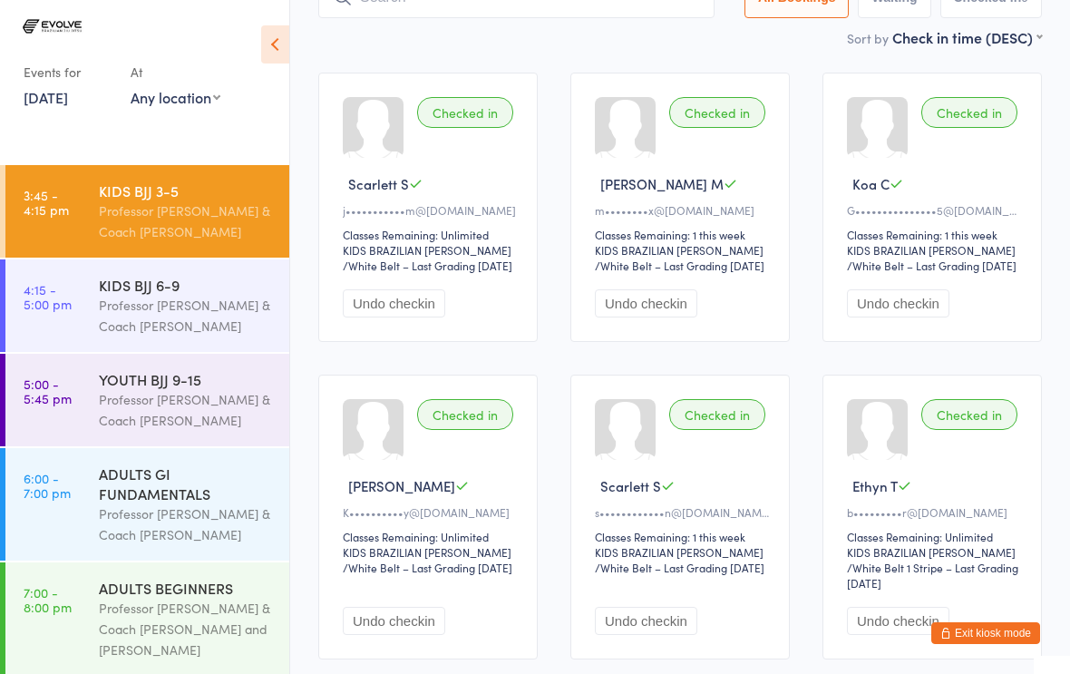
scroll to position [0, 0]
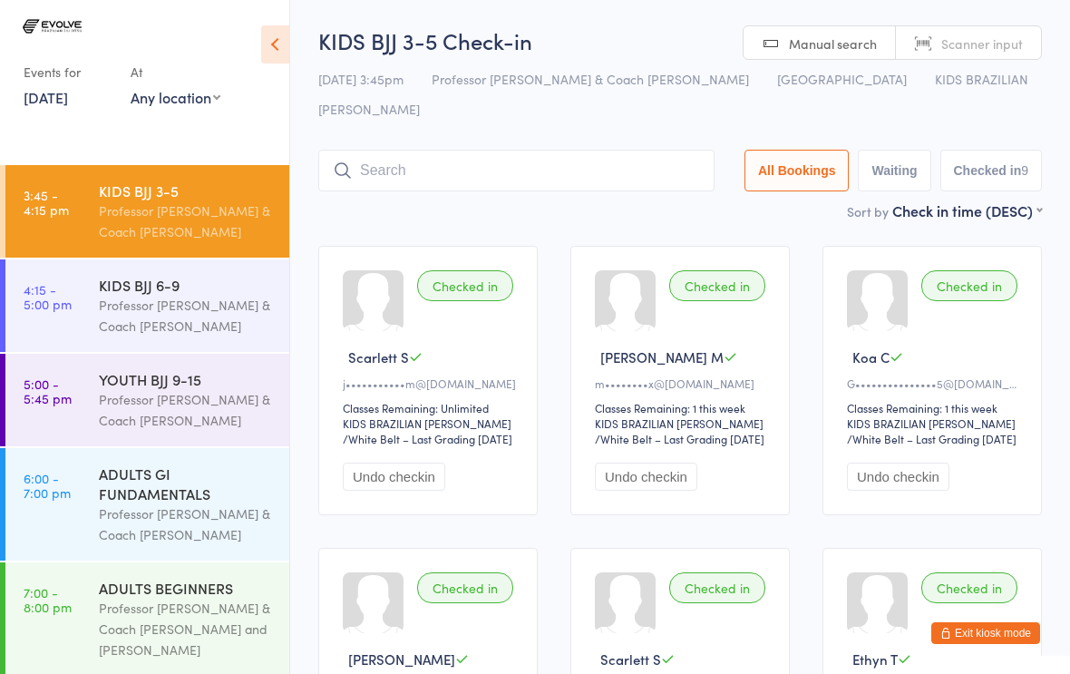
click at [434, 150] on input "search" at bounding box center [516, 171] width 396 height 42
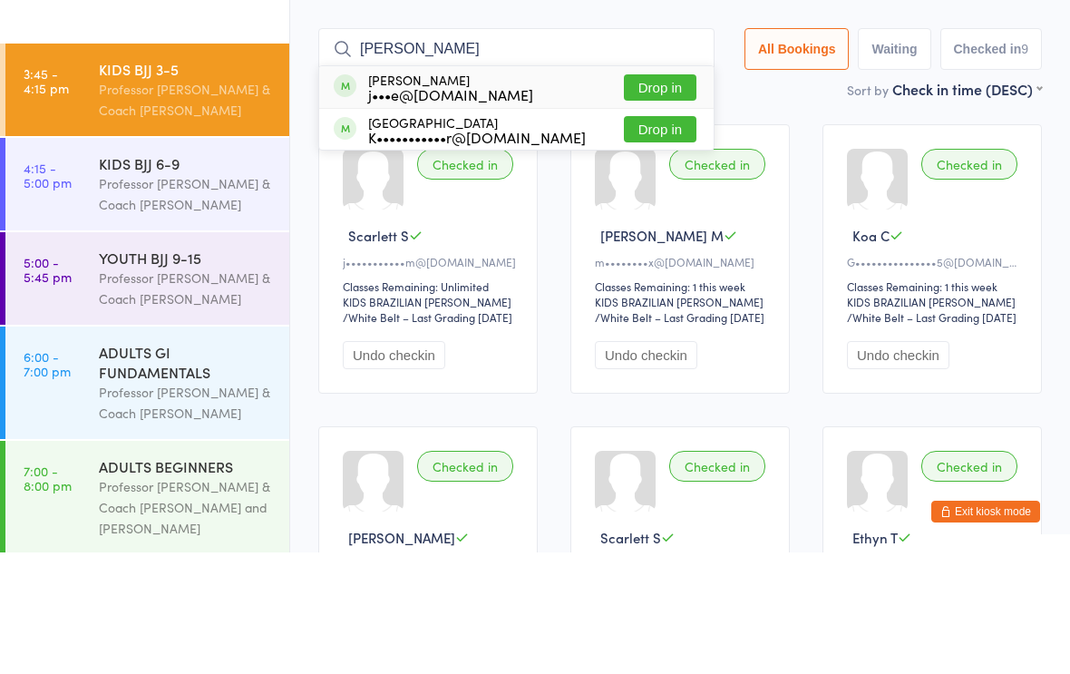
type input "[PERSON_NAME]"
click at [664, 238] on button "Drop in" at bounding box center [660, 251] width 73 height 26
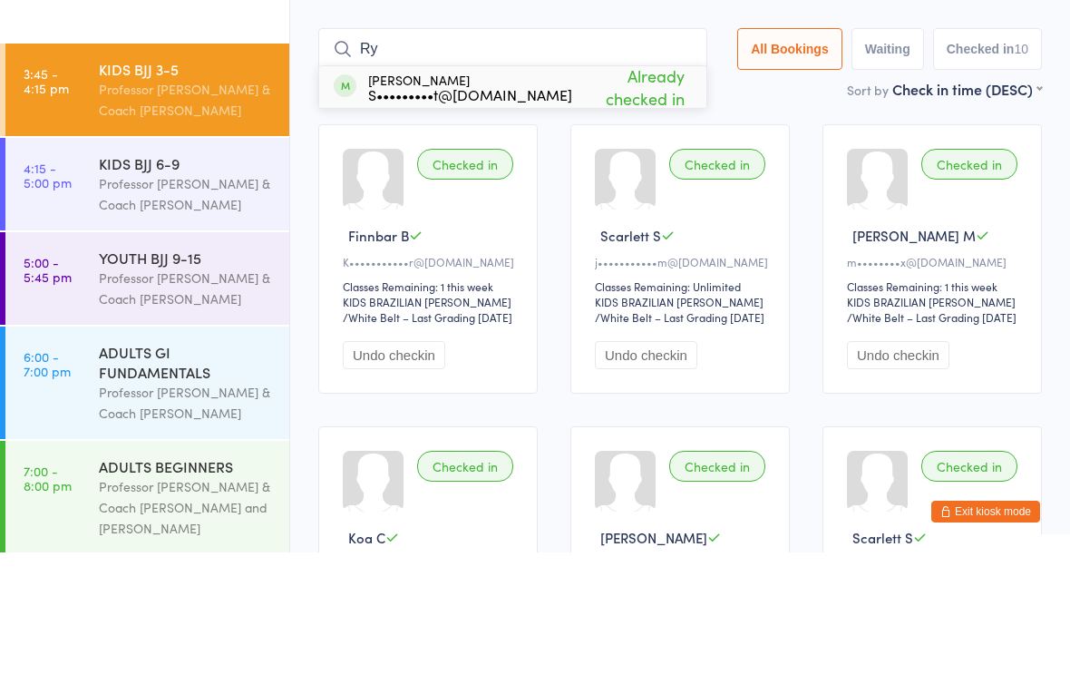
type input "R"
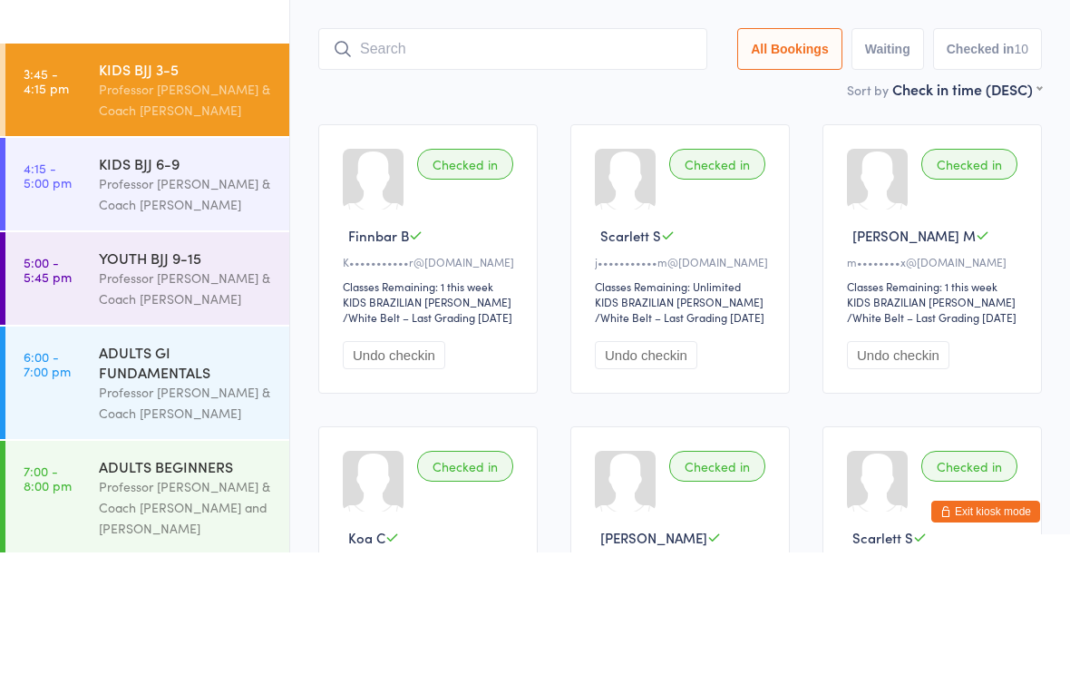
scroll to position [122, 0]
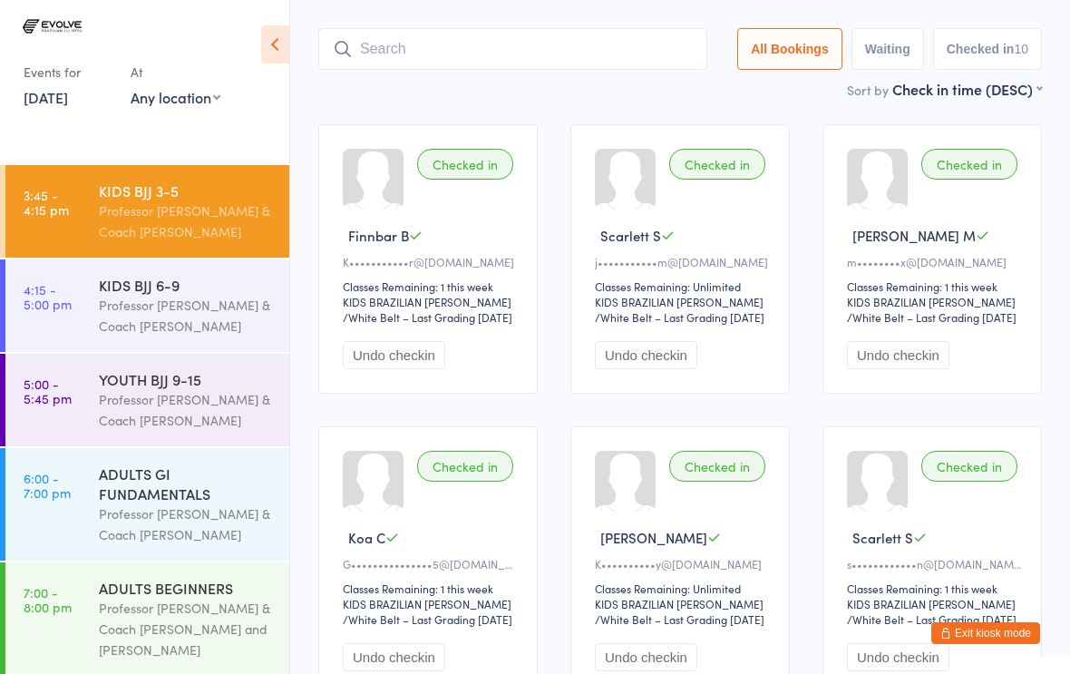
click at [180, 295] on div "KIDS BJJ 6-9" at bounding box center [186, 285] width 175 height 20
